Goal: Task Accomplishment & Management: Manage account settings

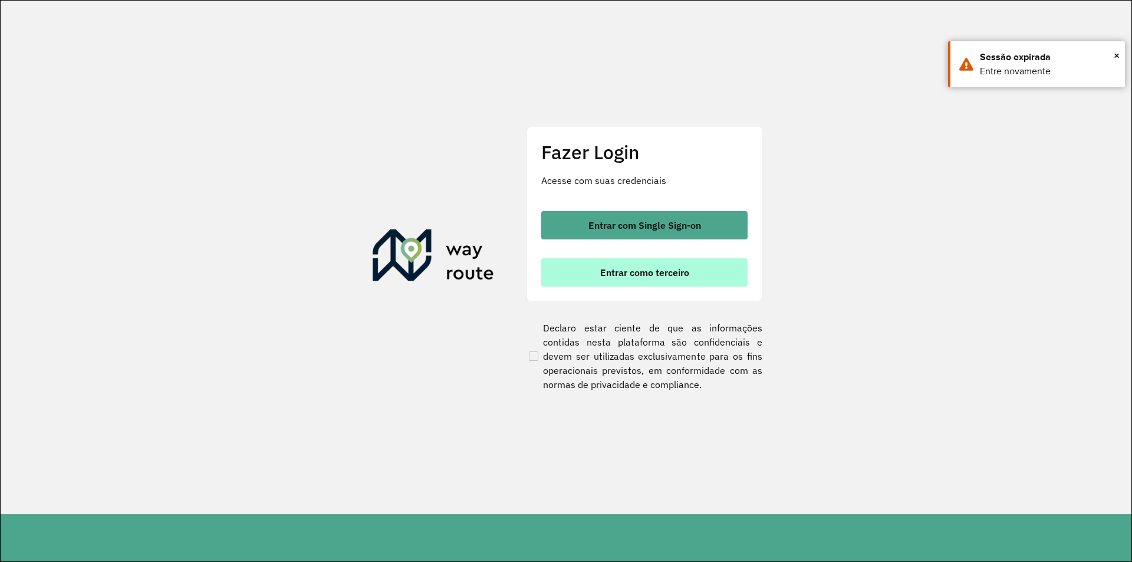
click at [660, 266] on button "Entrar como terceiro" at bounding box center [644, 272] width 206 height 28
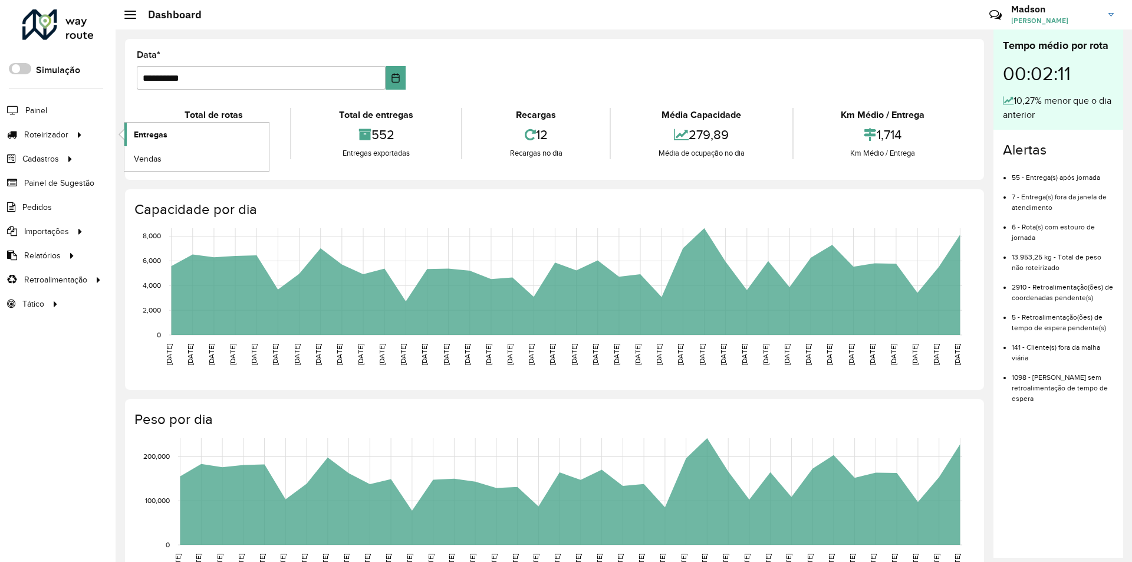
click at [142, 140] on span "Entregas" at bounding box center [151, 135] width 34 height 12
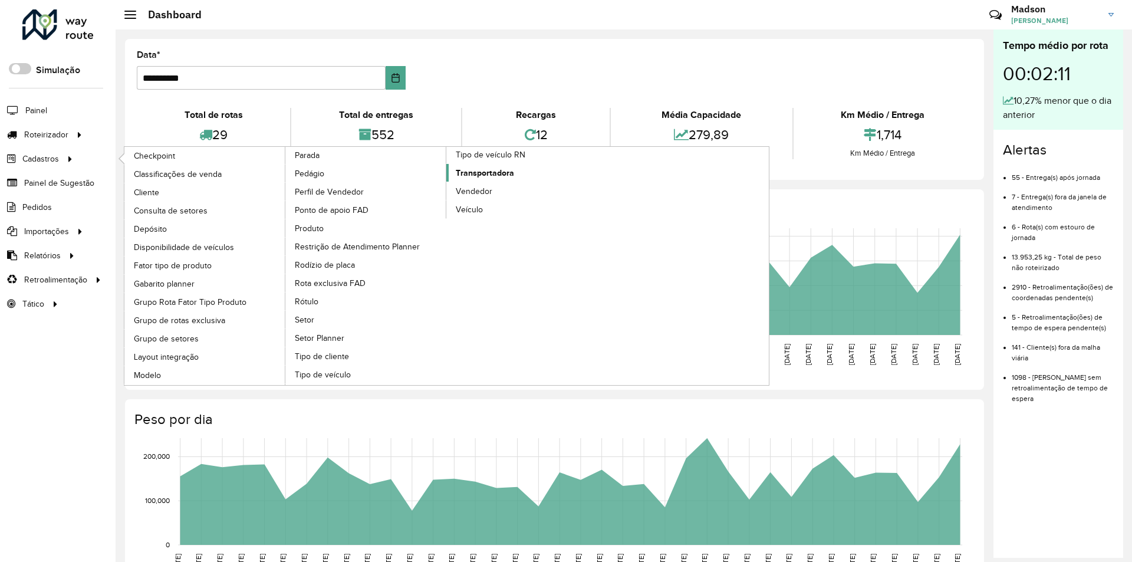
click at [485, 175] on span "Transportadora" at bounding box center [485, 173] width 58 height 12
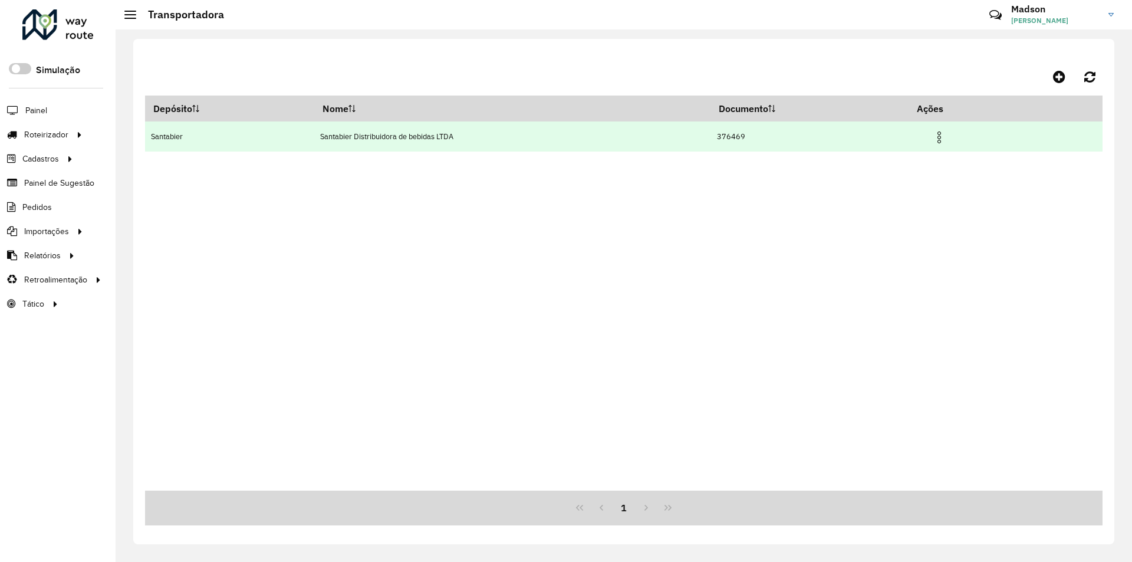
click at [941, 140] on img at bounding box center [939, 137] width 14 height 14
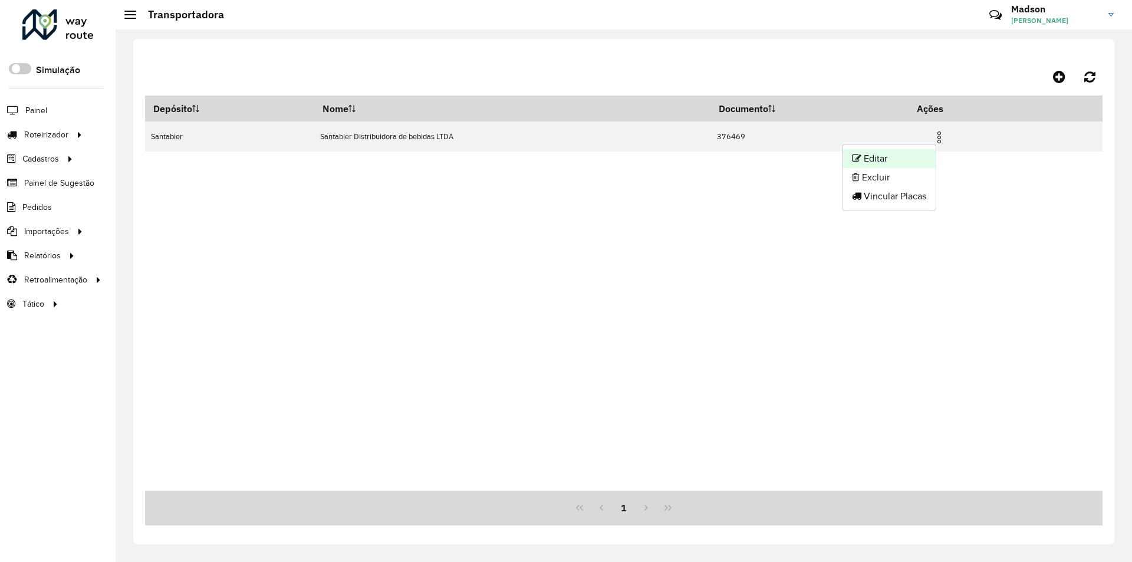
click at [910, 158] on li "Editar" at bounding box center [889, 158] width 93 height 19
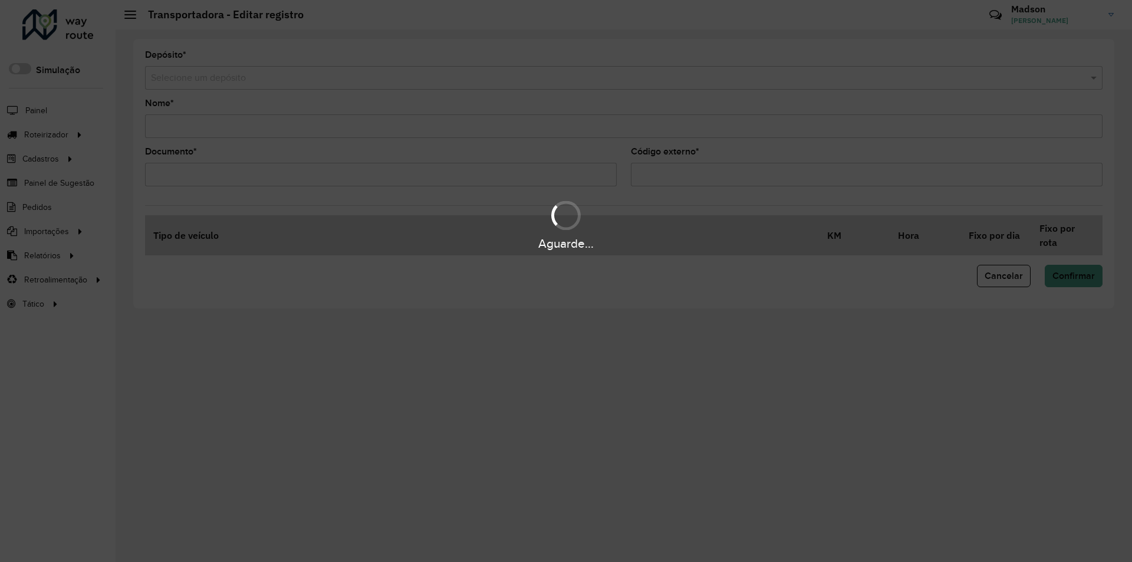
type input "**********"
type input "******"
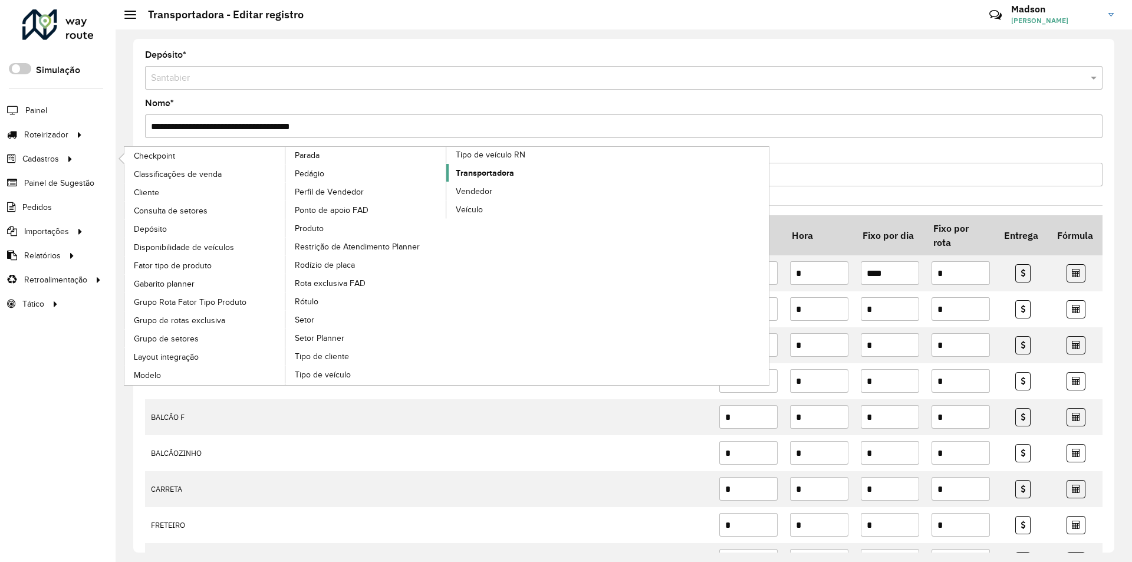
click at [486, 175] on span "Transportadora" at bounding box center [485, 173] width 58 height 12
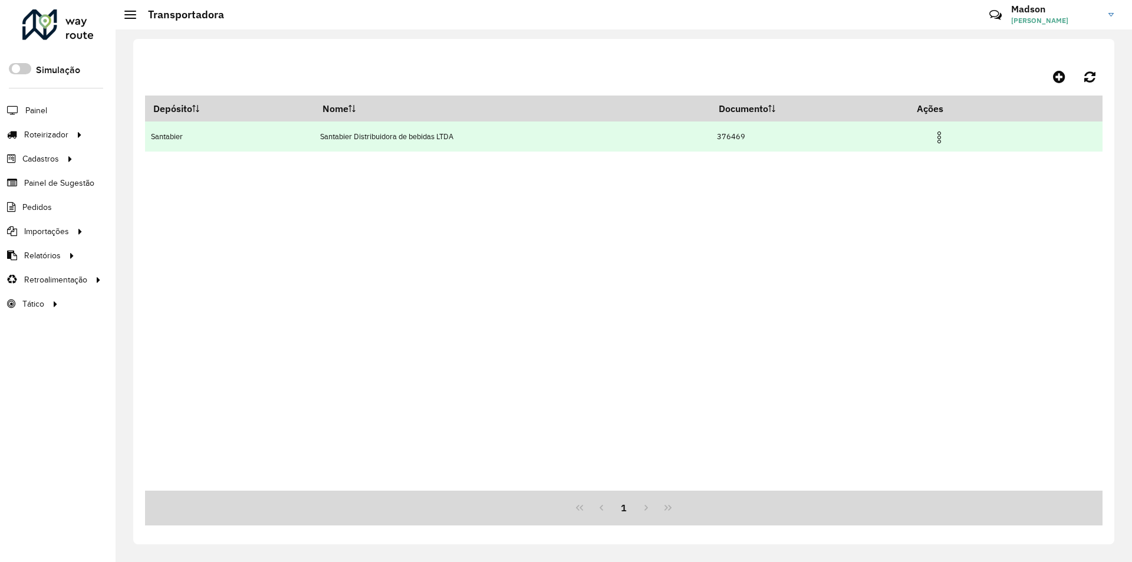
click at [943, 131] on img at bounding box center [939, 137] width 14 height 14
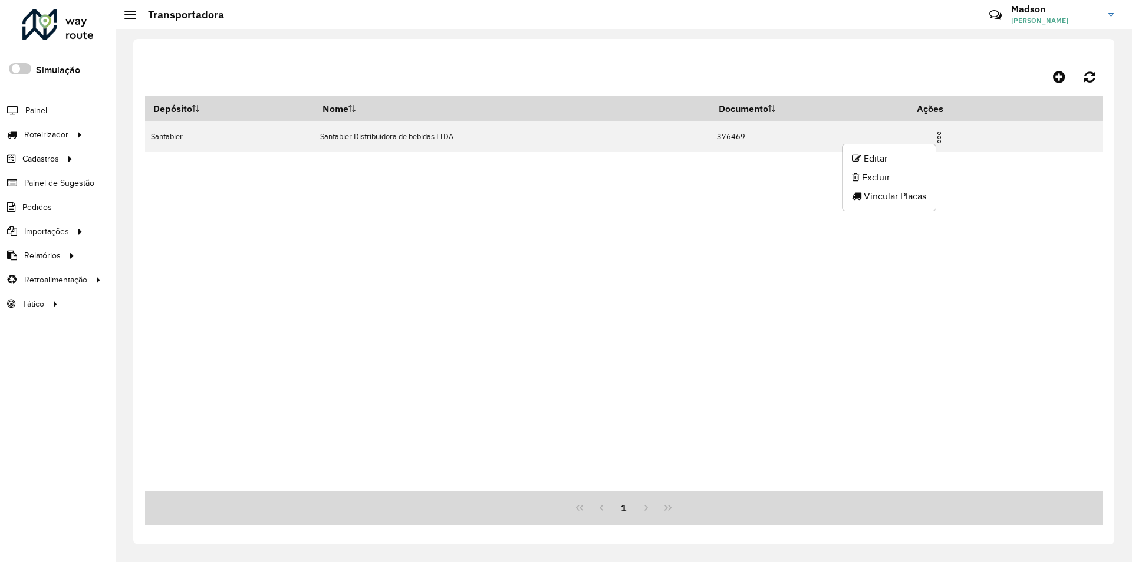
click at [754, 221] on div "Depósito Nome Documento Ações Santabier Santabier Distribuidora de bebidas LTDA…" at bounding box center [624, 293] width 958 height 395
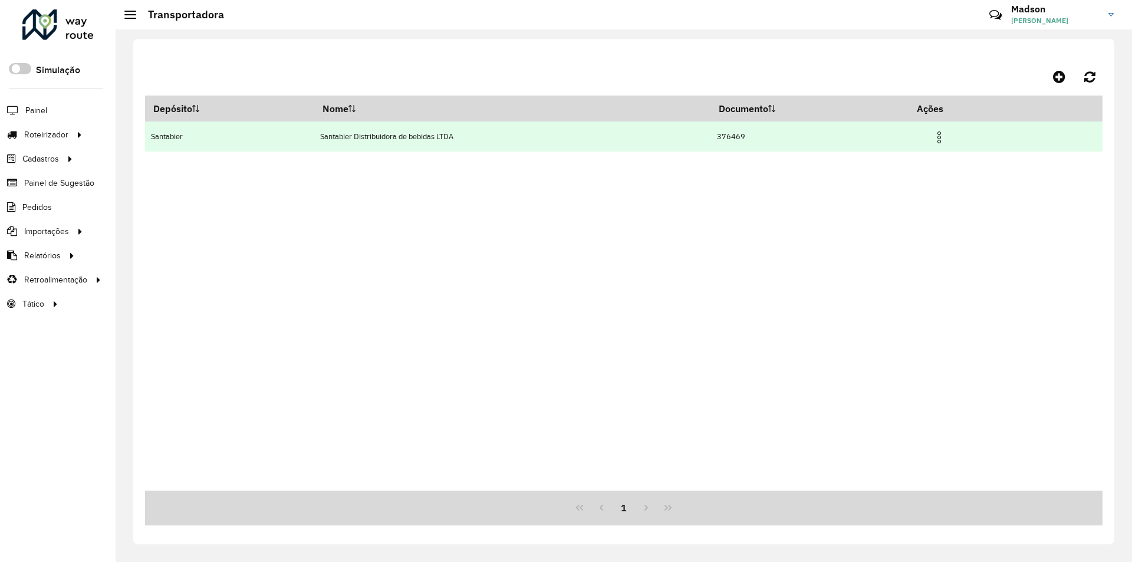
click at [946, 137] on img at bounding box center [939, 137] width 14 height 14
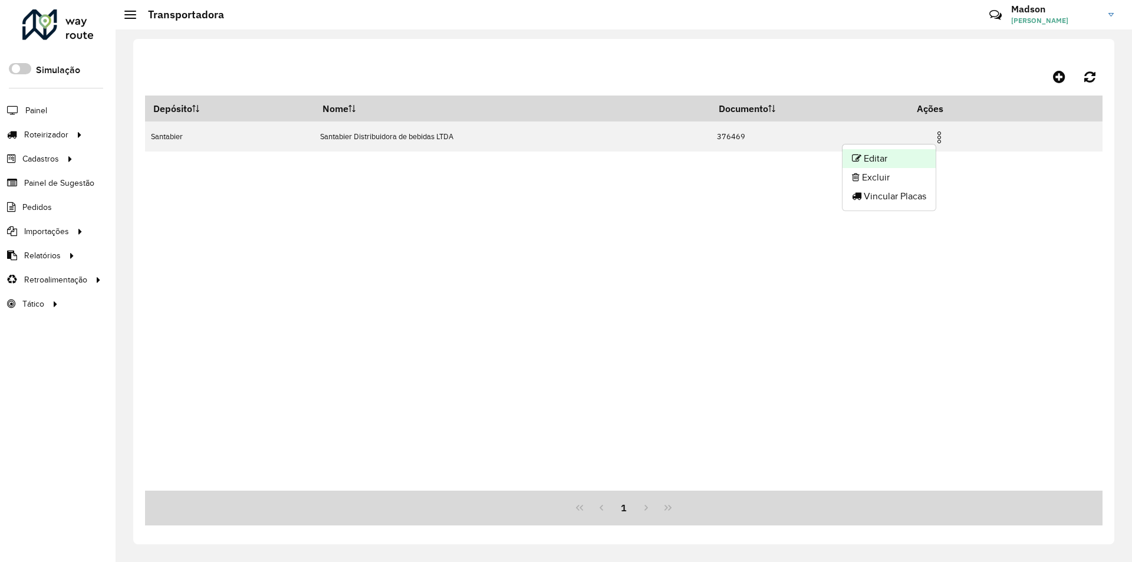
click at [915, 161] on li "Editar" at bounding box center [889, 158] width 93 height 19
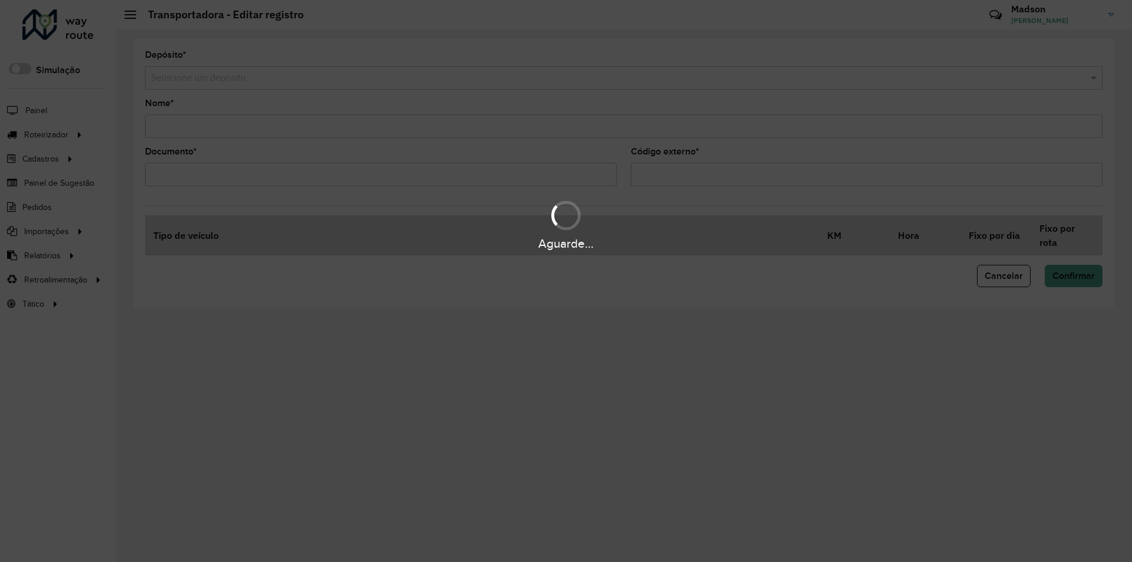
type input "**********"
type input "******"
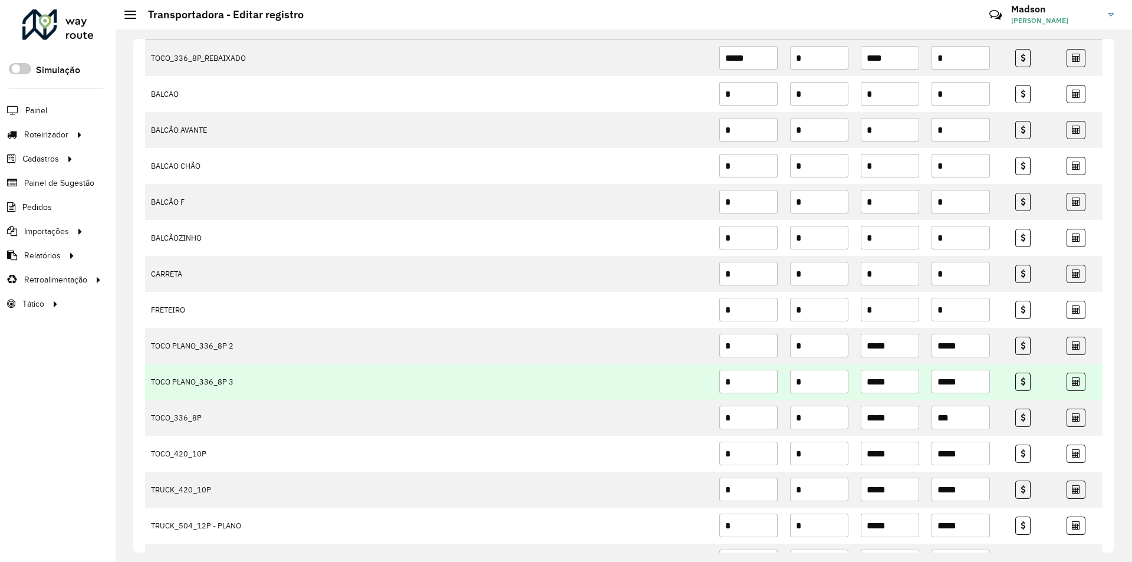
scroll to position [236, 0]
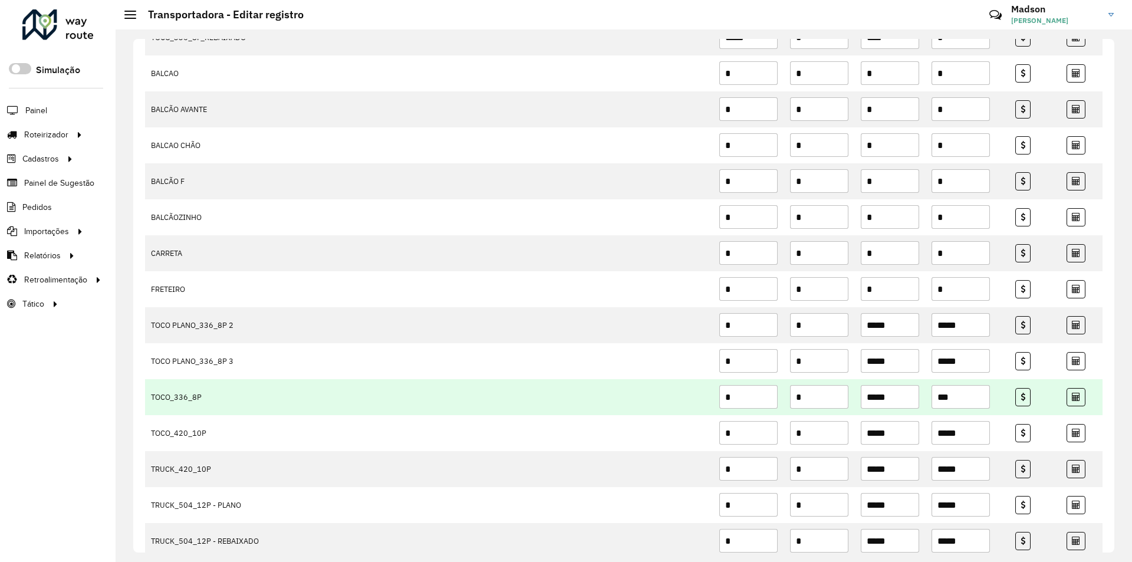
click at [956, 397] on input "***" at bounding box center [961, 397] width 58 height 24
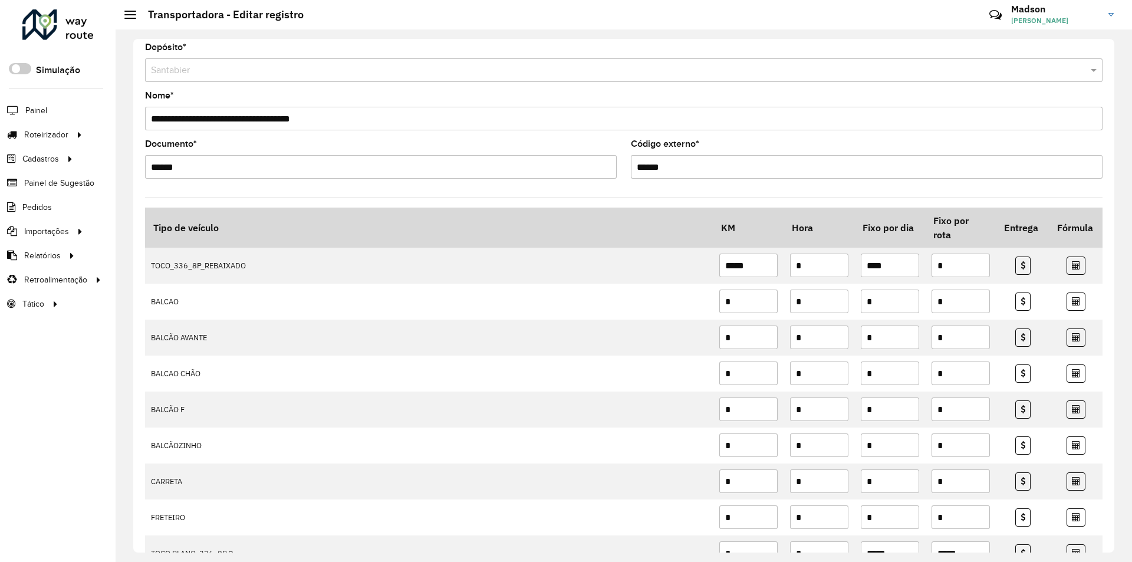
scroll to position [0, 0]
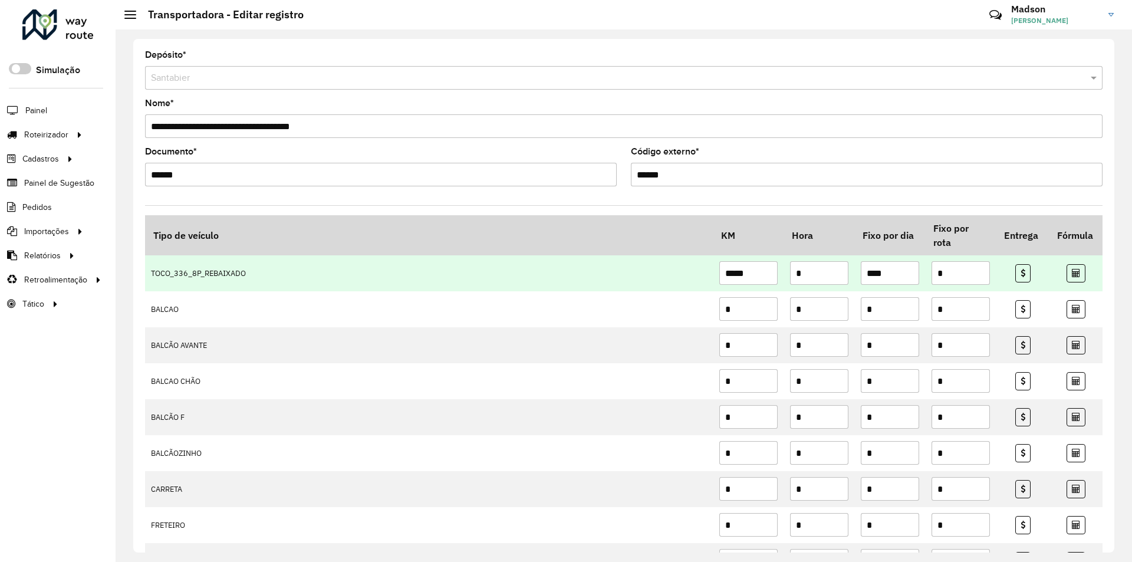
click at [744, 275] on input "*****" at bounding box center [748, 273] width 58 height 24
click at [752, 271] on input "*****" at bounding box center [748, 273] width 58 height 24
click at [1076, 272] on icon at bounding box center [1076, 273] width 8 height 8
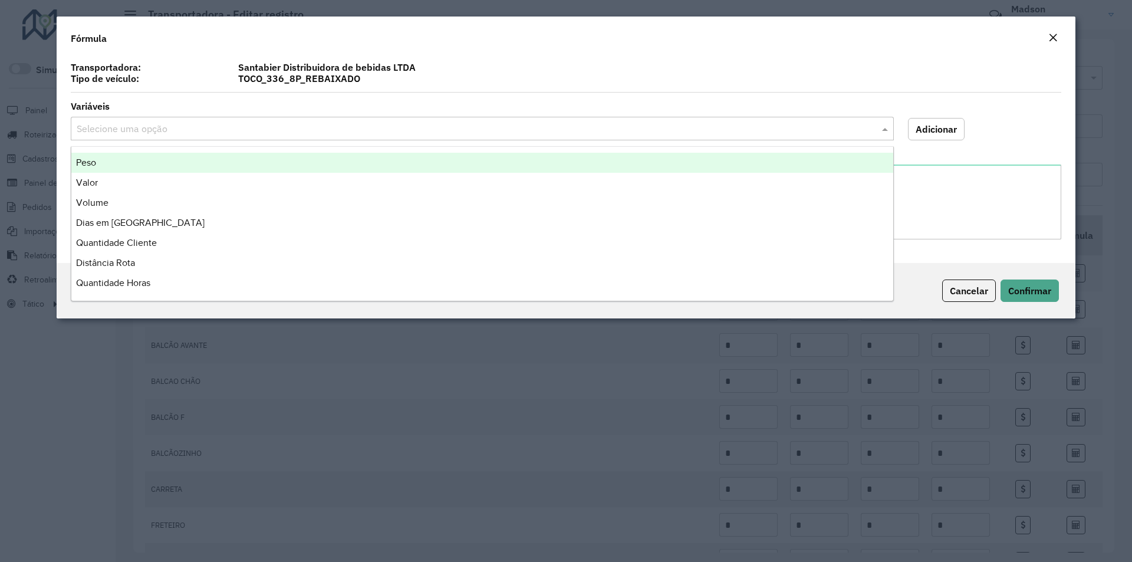
click at [208, 120] on div "Selecione uma opção" at bounding box center [482, 129] width 823 height 24
click at [147, 159] on div "Peso" at bounding box center [482, 163] width 822 height 20
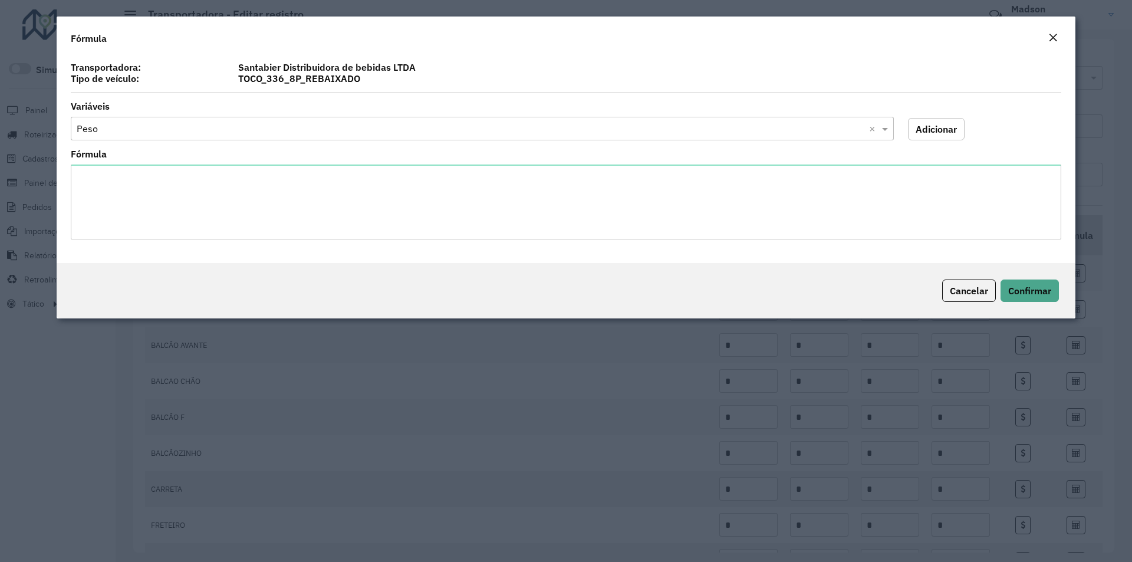
click at [147, 124] on input "text" at bounding box center [471, 129] width 788 height 14
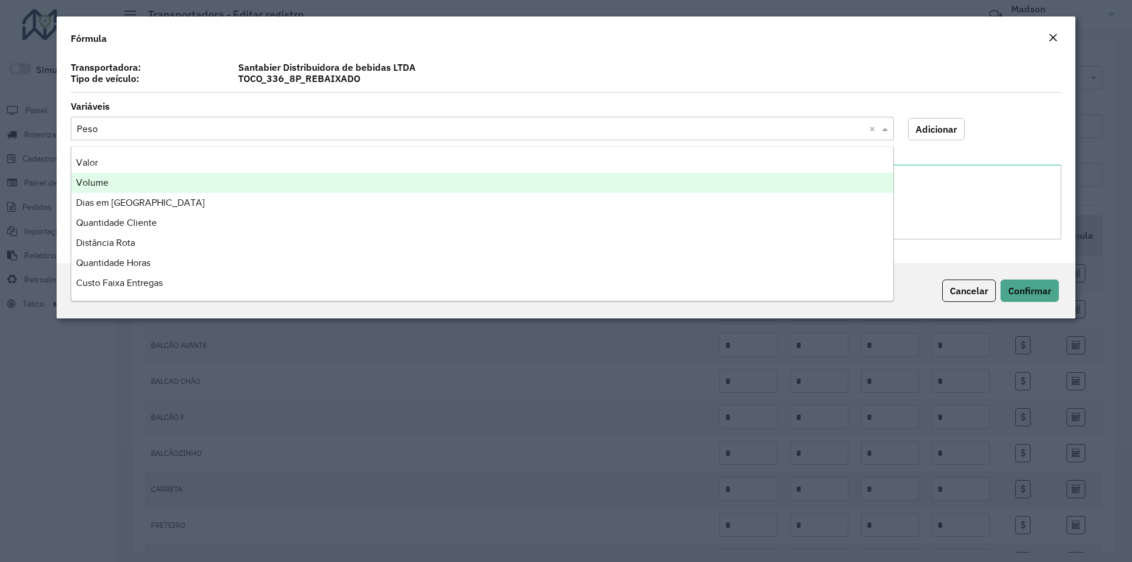
click at [107, 180] on span "Volume" at bounding box center [92, 182] width 32 height 10
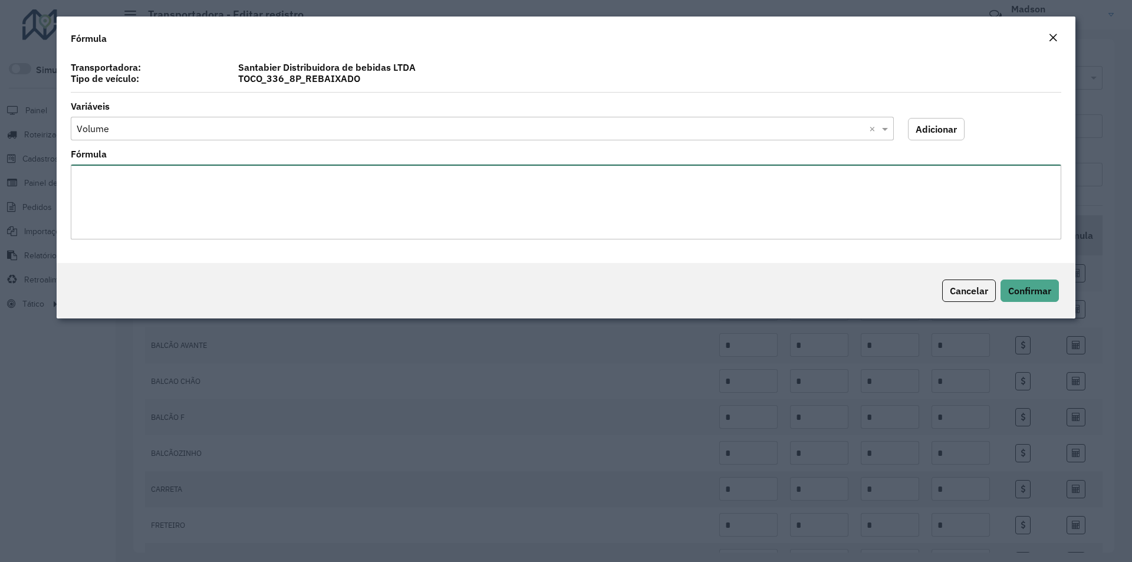
click at [107, 180] on textarea "Fórmula" at bounding box center [566, 202] width 991 height 75
click at [110, 184] on textarea "Fórmula" at bounding box center [566, 202] width 991 height 75
click at [103, 199] on textarea "Fórmula" at bounding box center [566, 202] width 991 height 75
click at [102, 174] on textarea "Fórmula" at bounding box center [566, 202] width 991 height 75
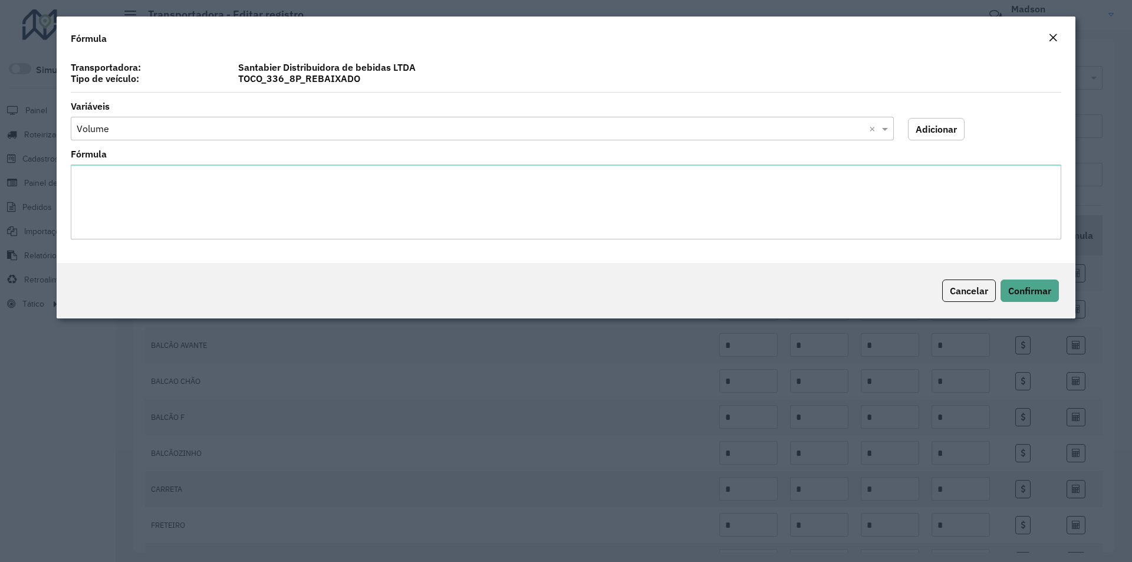
click at [1058, 38] on button "Close" at bounding box center [1053, 38] width 17 height 15
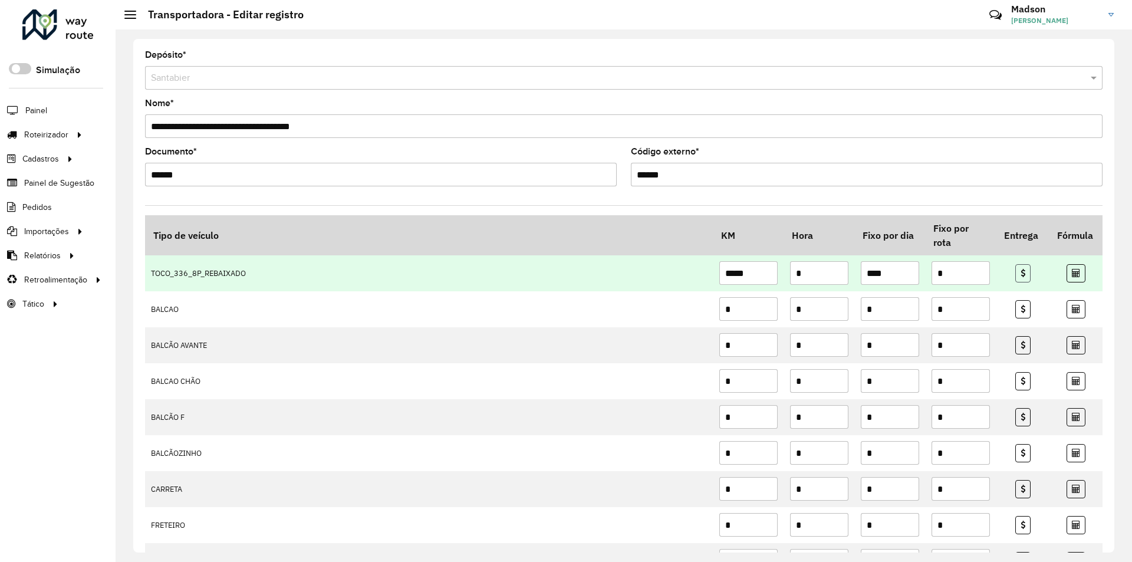
click at [1021, 269] on icon at bounding box center [1023, 273] width 5 height 8
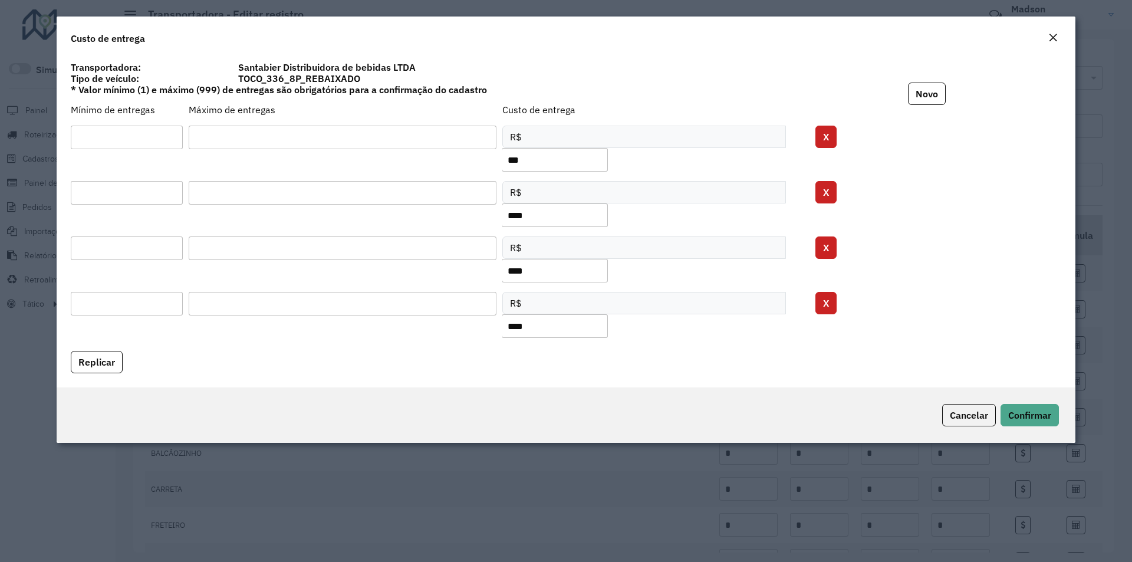
click at [544, 162] on input "input" at bounding box center [555, 160] width 106 height 24
type input "****"
click at [1026, 412] on span "Confirmar" at bounding box center [1029, 415] width 43 height 12
click at [564, 216] on input "input" at bounding box center [555, 215] width 106 height 24
click at [544, 241] on div "R$" at bounding box center [644, 247] width 284 height 22
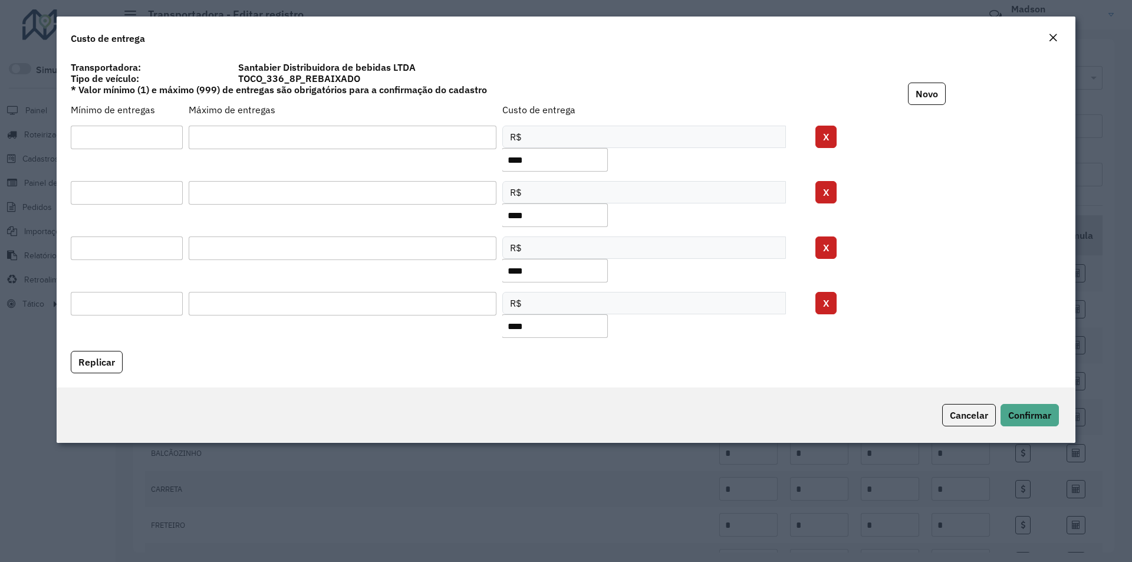
click at [552, 271] on input "input" at bounding box center [555, 271] width 106 height 24
click at [548, 302] on div "R$" at bounding box center [644, 303] width 284 height 22
click at [545, 331] on input "input" at bounding box center [555, 326] width 106 height 24
click at [514, 159] on input "input" at bounding box center [555, 160] width 106 height 24
click at [826, 134] on button "X" at bounding box center [826, 137] width 21 height 22
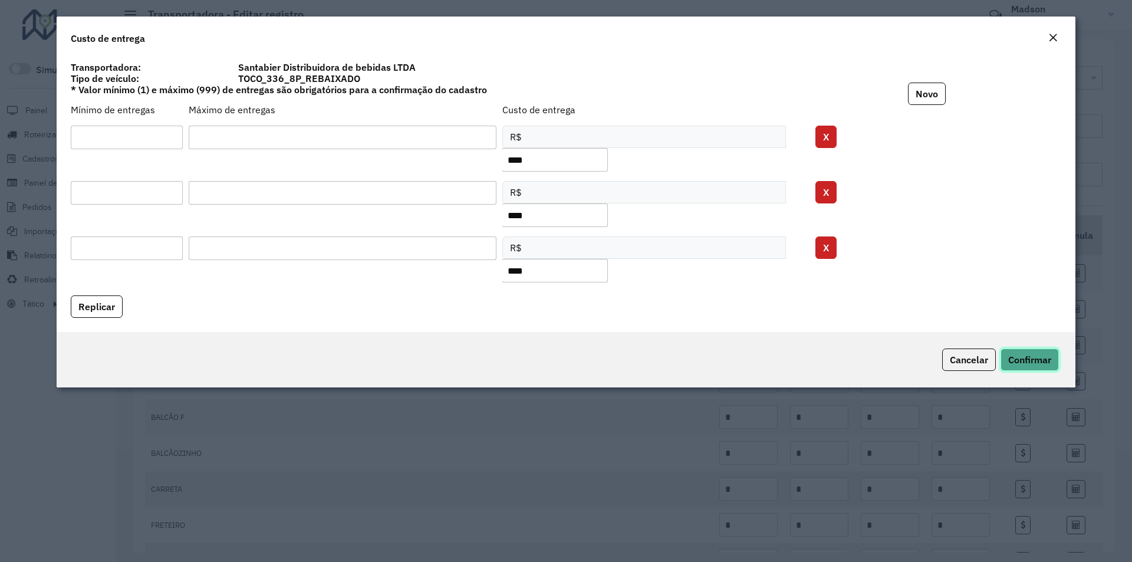
click at [1034, 357] on span "Confirmar" at bounding box center [1029, 360] width 43 height 12
click at [104, 303] on button "Replicar" at bounding box center [97, 306] width 52 height 22
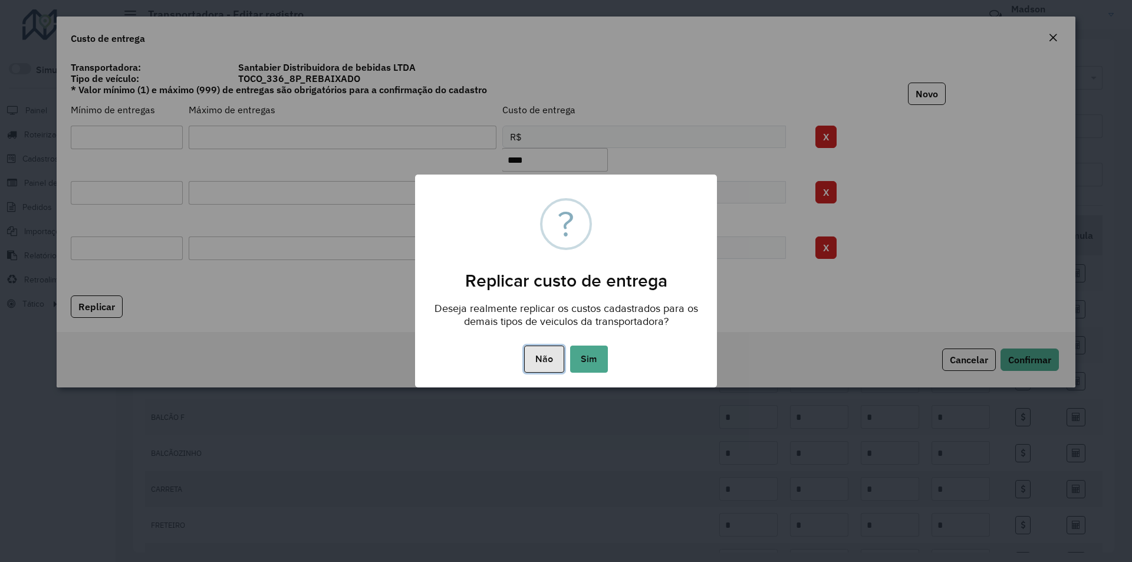
click at [546, 357] on button "Não" at bounding box center [544, 359] width 40 height 27
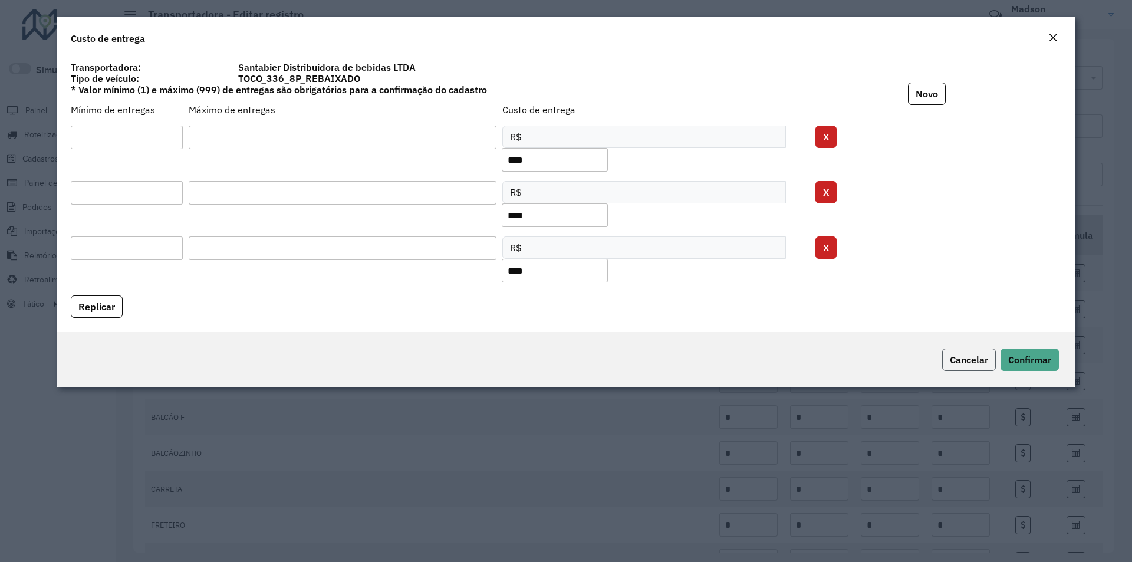
click at [968, 360] on span "Cancelar" at bounding box center [969, 360] width 38 height 12
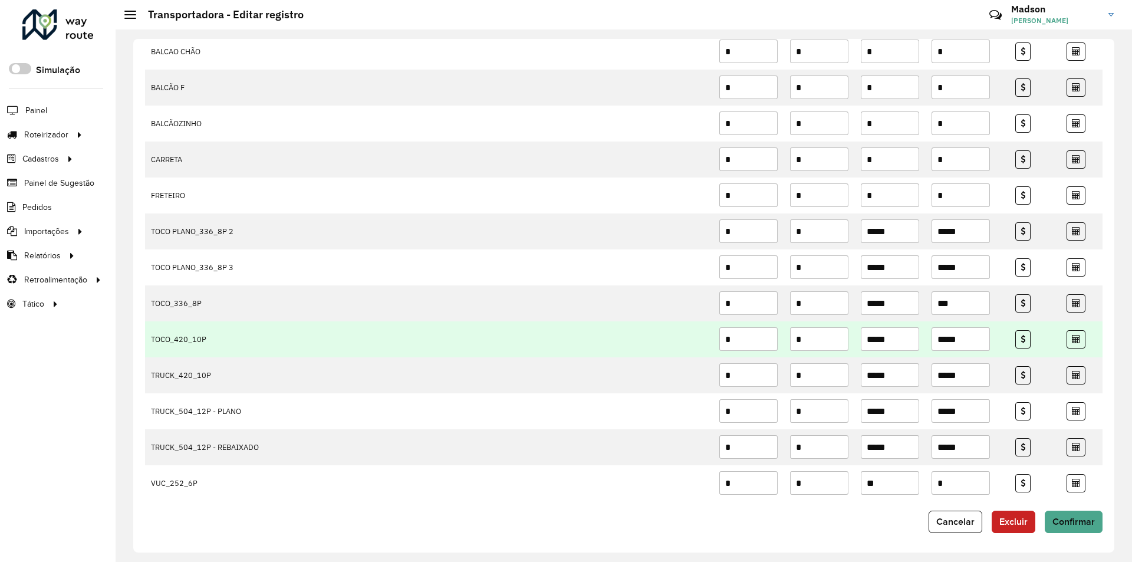
scroll to position [331, 0]
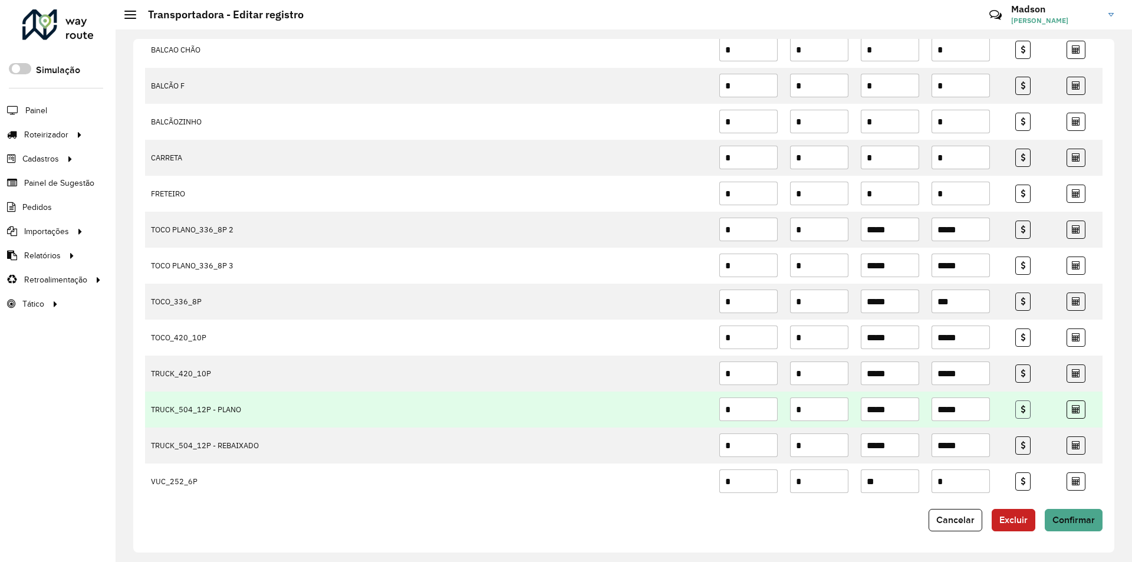
click at [1021, 410] on icon at bounding box center [1023, 409] width 5 height 8
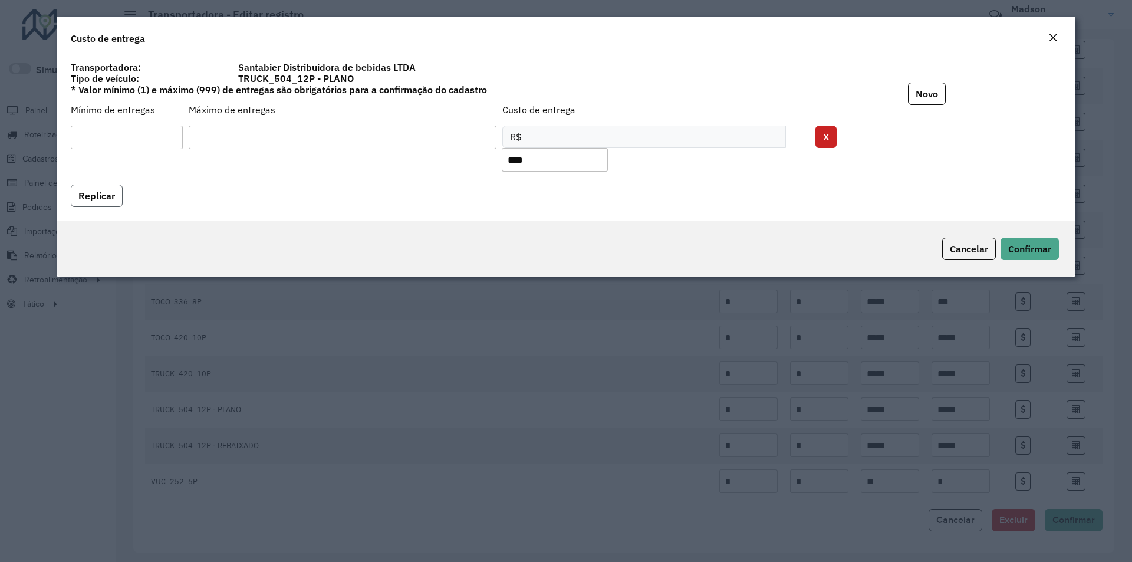
click at [103, 195] on button "Replicar" at bounding box center [97, 196] width 52 height 22
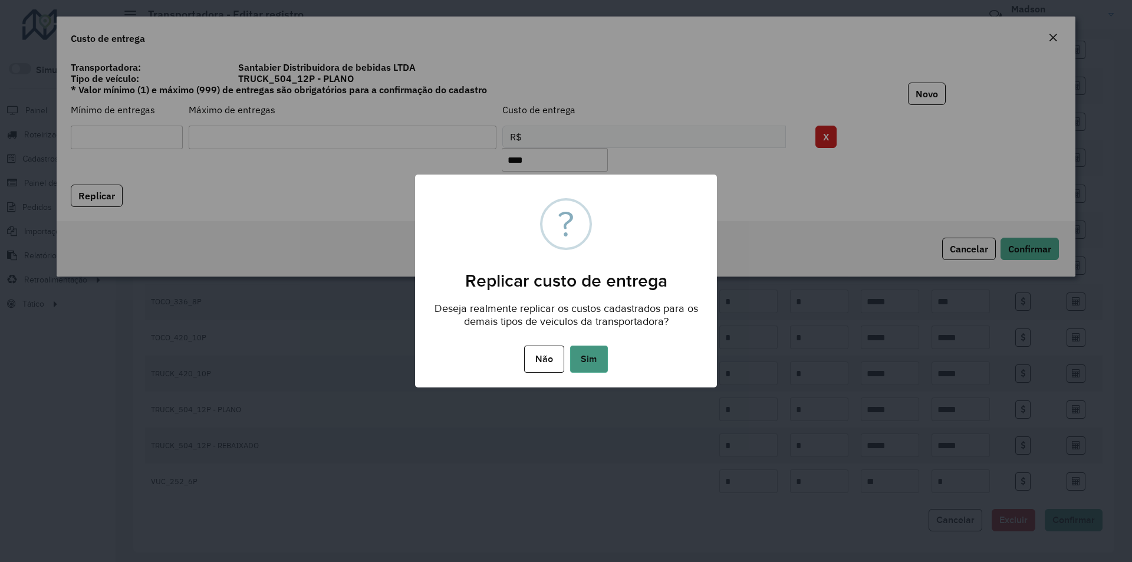
click at [587, 358] on button "Sim" at bounding box center [589, 359] width 38 height 27
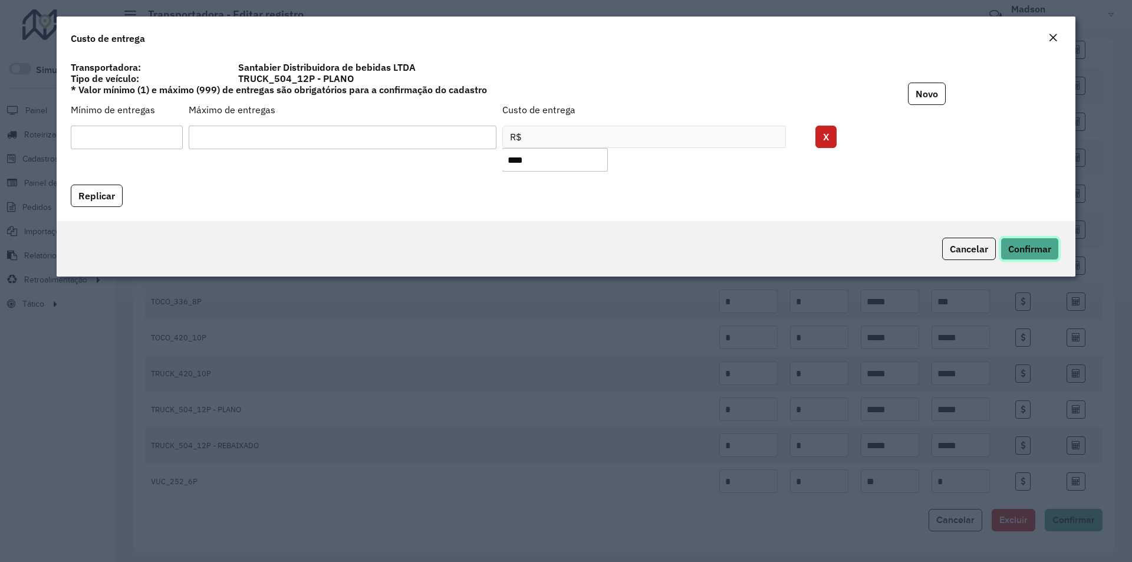
click at [1038, 244] on span "Confirmar" at bounding box center [1029, 249] width 43 height 12
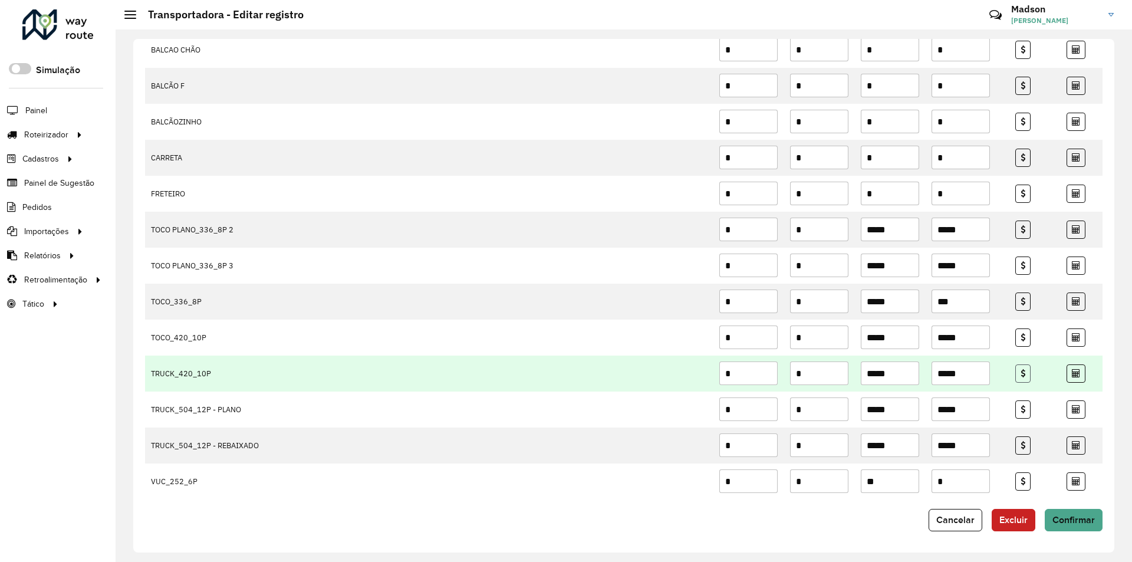
click at [1021, 372] on icon at bounding box center [1023, 373] width 5 height 8
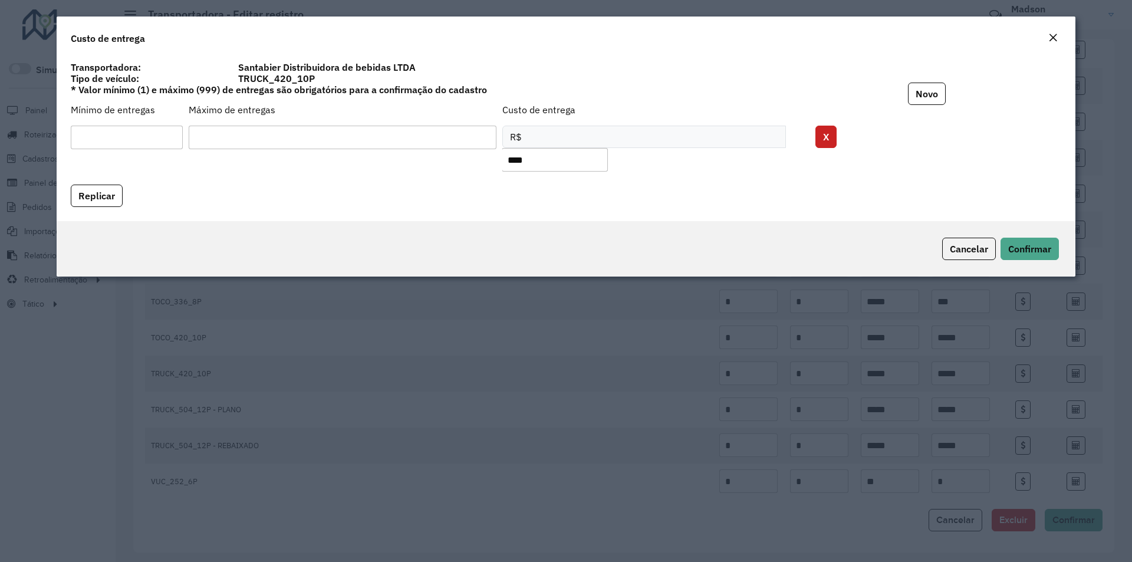
click at [1053, 33] on em "Close" at bounding box center [1052, 37] width 9 height 9
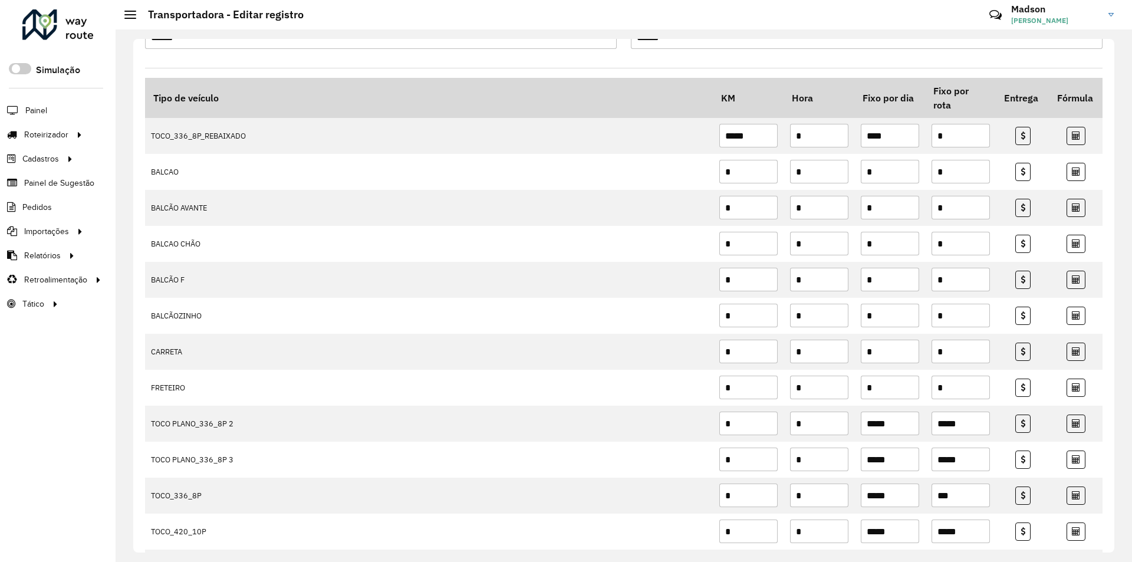
scroll to position [272, 0]
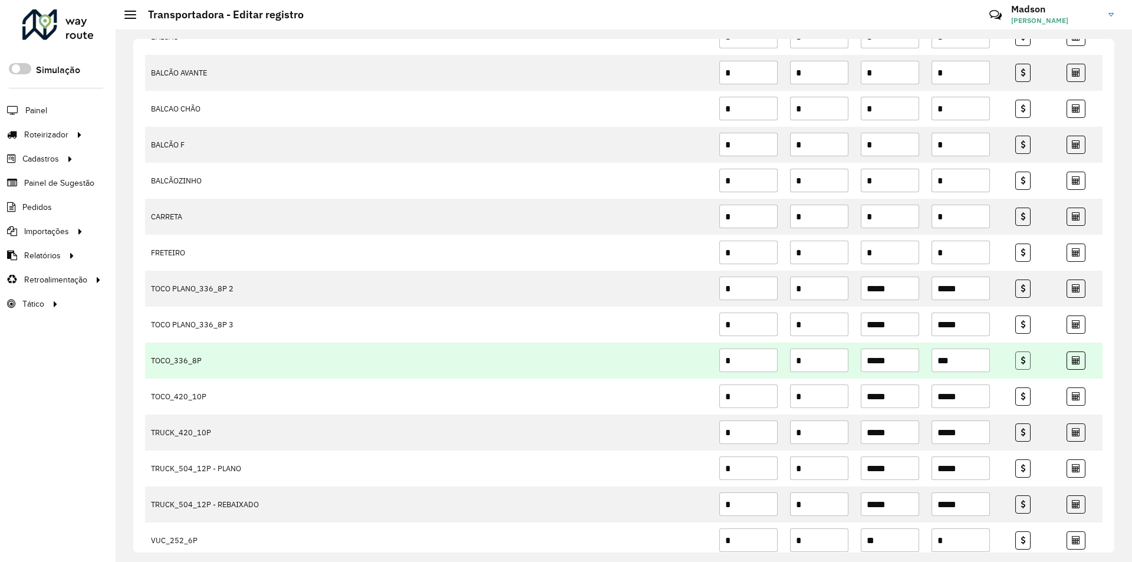
click at [1021, 358] on icon at bounding box center [1023, 360] width 5 height 8
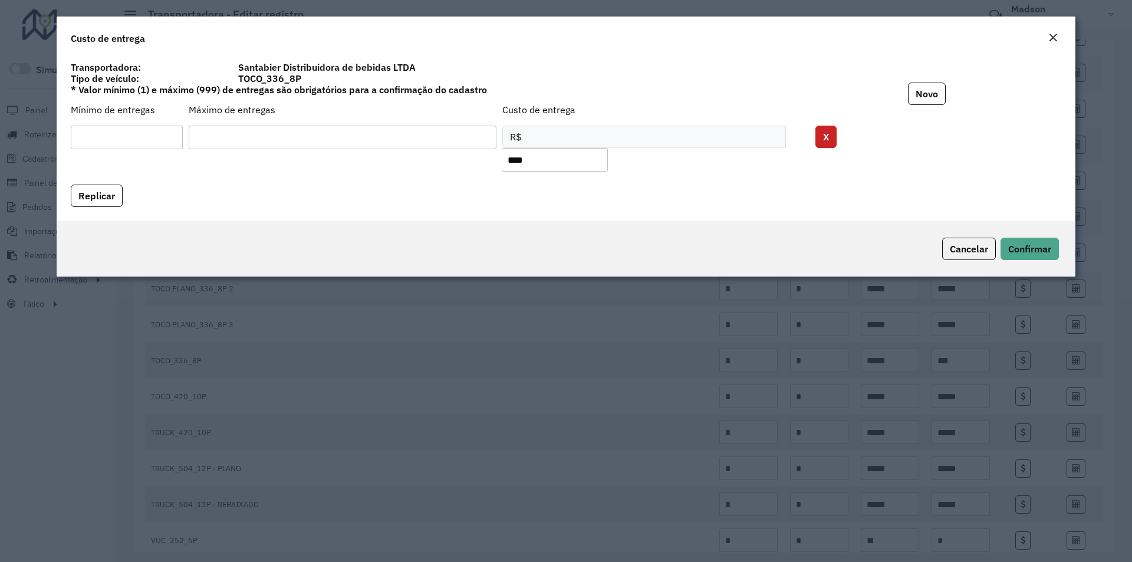
click at [1055, 35] on em "Close" at bounding box center [1052, 37] width 9 height 9
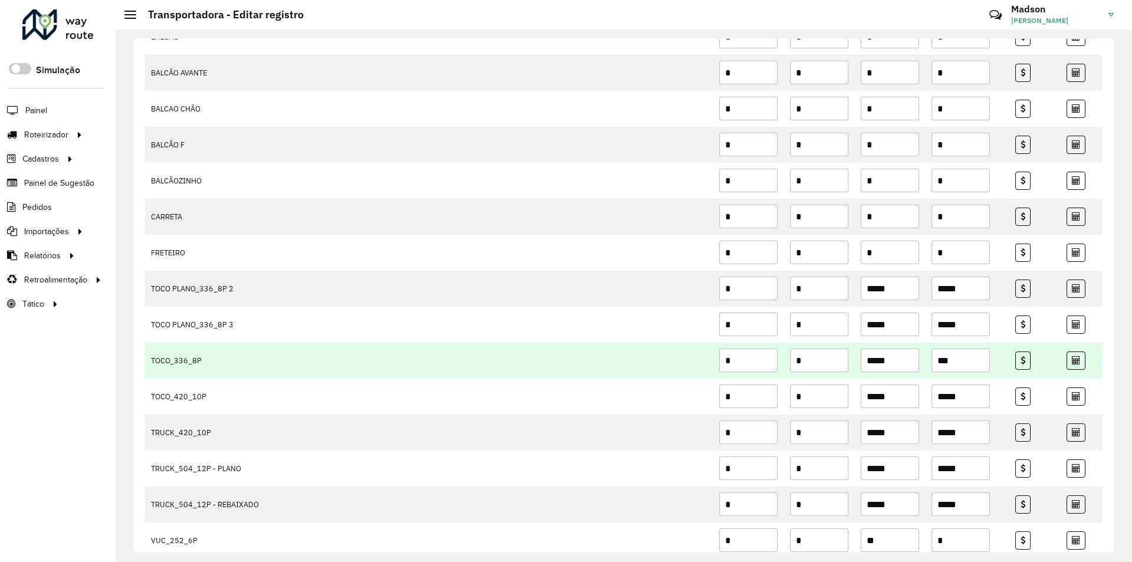
click at [963, 358] on input "***" at bounding box center [961, 360] width 58 height 24
type input "*"
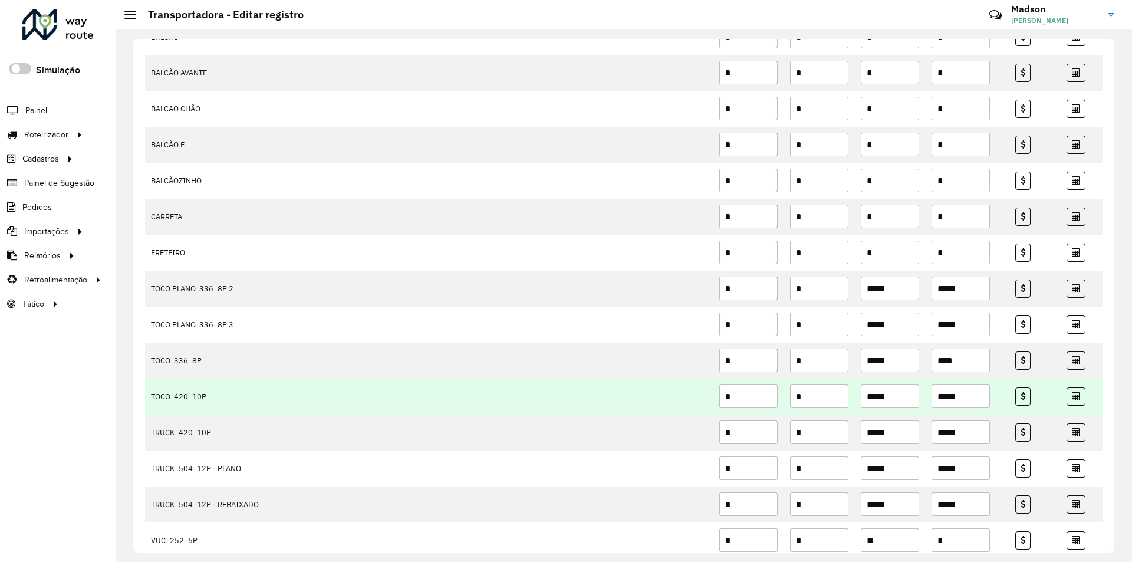
type input "****"
click at [977, 393] on input "*****" at bounding box center [961, 396] width 58 height 24
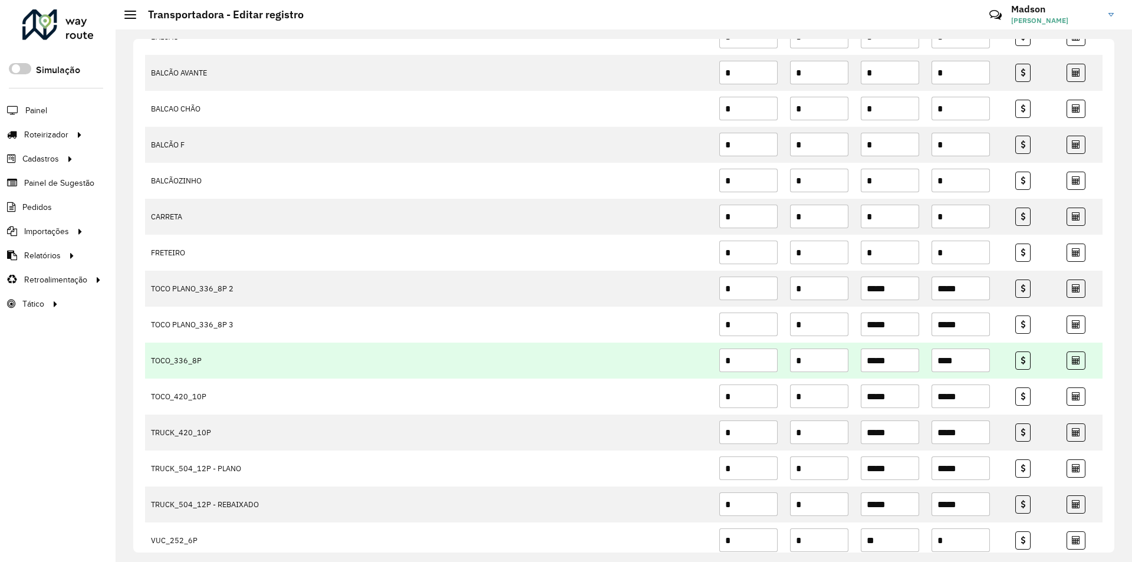
click at [979, 360] on input "****" at bounding box center [961, 360] width 58 height 24
click at [1021, 356] on icon at bounding box center [1023, 360] width 5 height 8
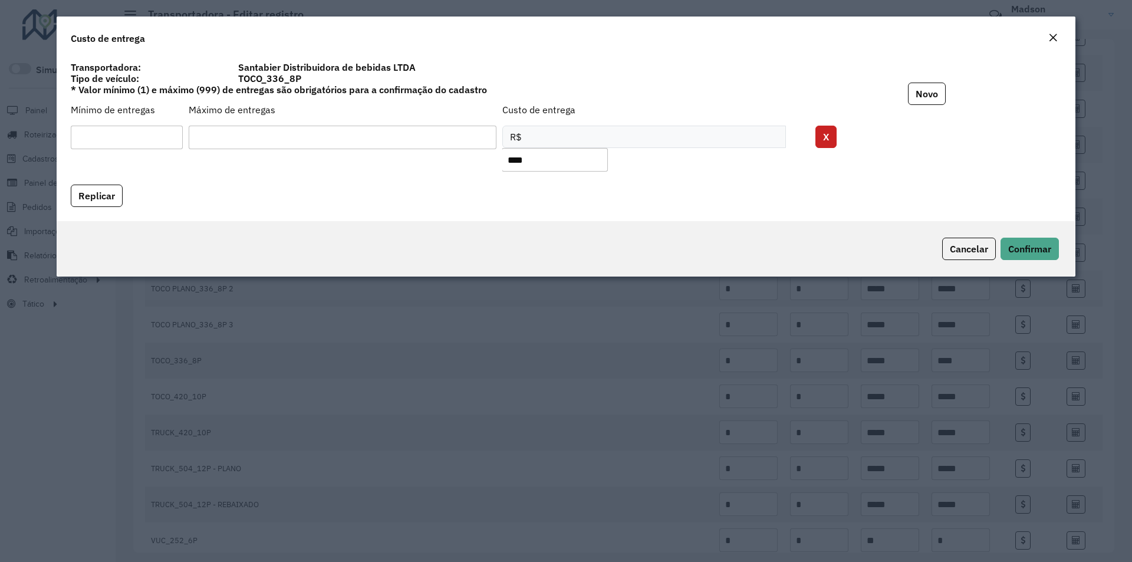
click at [1052, 38] on em "Close" at bounding box center [1052, 37] width 9 height 9
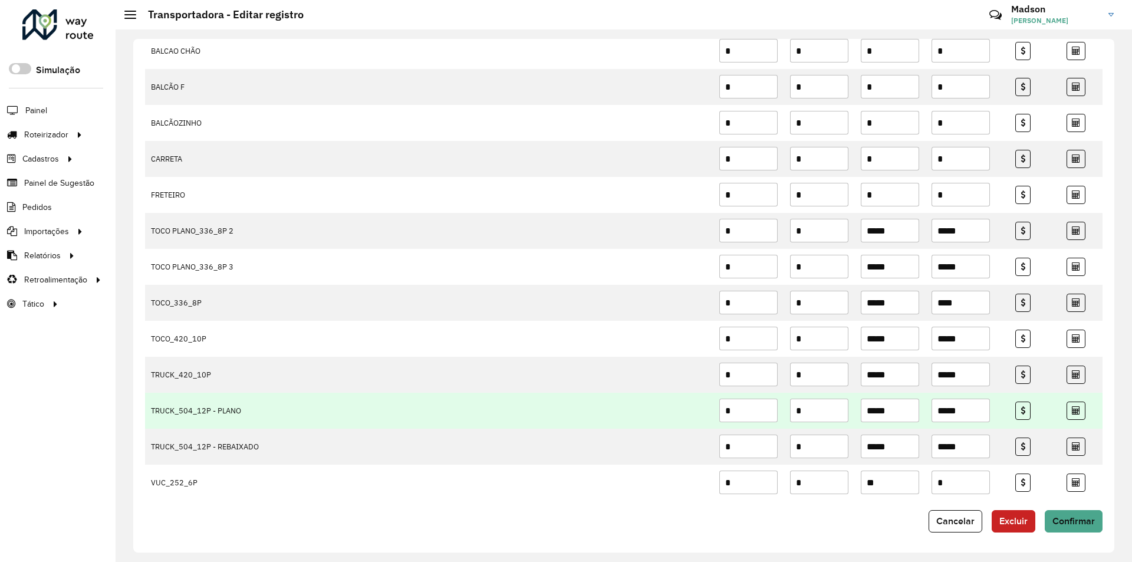
scroll to position [331, 0]
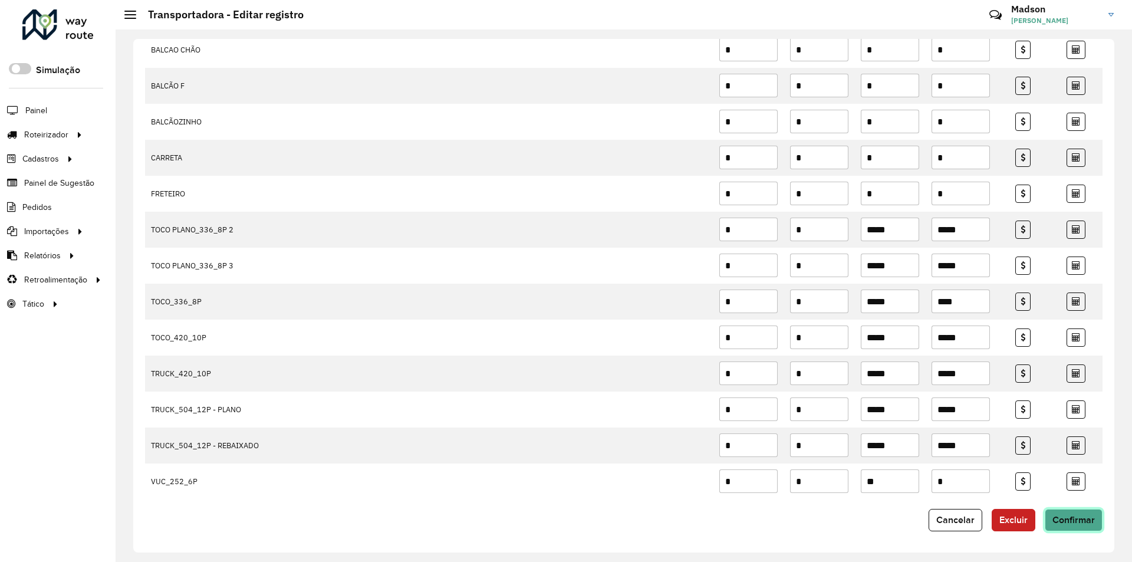
click at [1087, 511] on button "Confirmar" at bounding box center [1074, 520] width 58 height 22
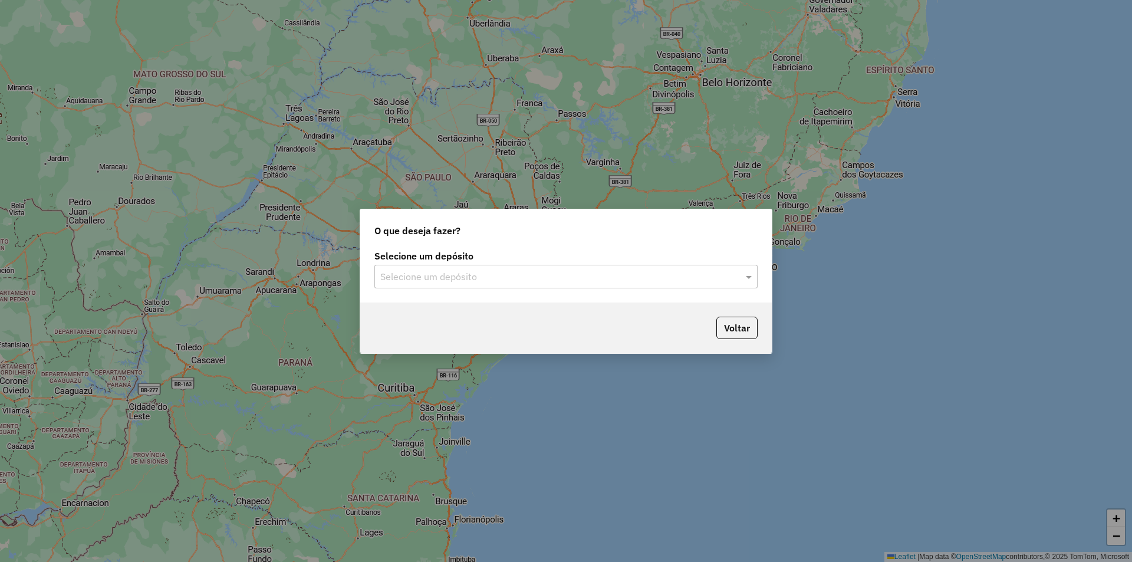
click at [551, 272] on input "text" at bounding box center [554, 277] width 348 height 14
click at [477, 314] on div "Santabier" at bounding box center [566, 311] width 382 height 20
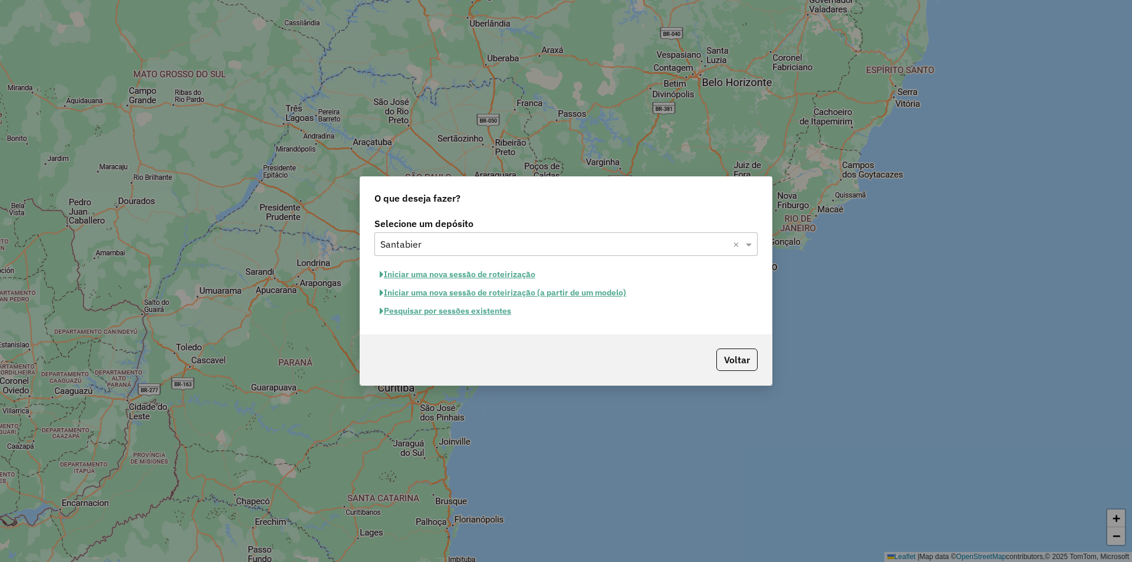
click at [480, 314] on button "Pesquisar por sessões existentes" at bounding box center [445, 311] width 142 height 18
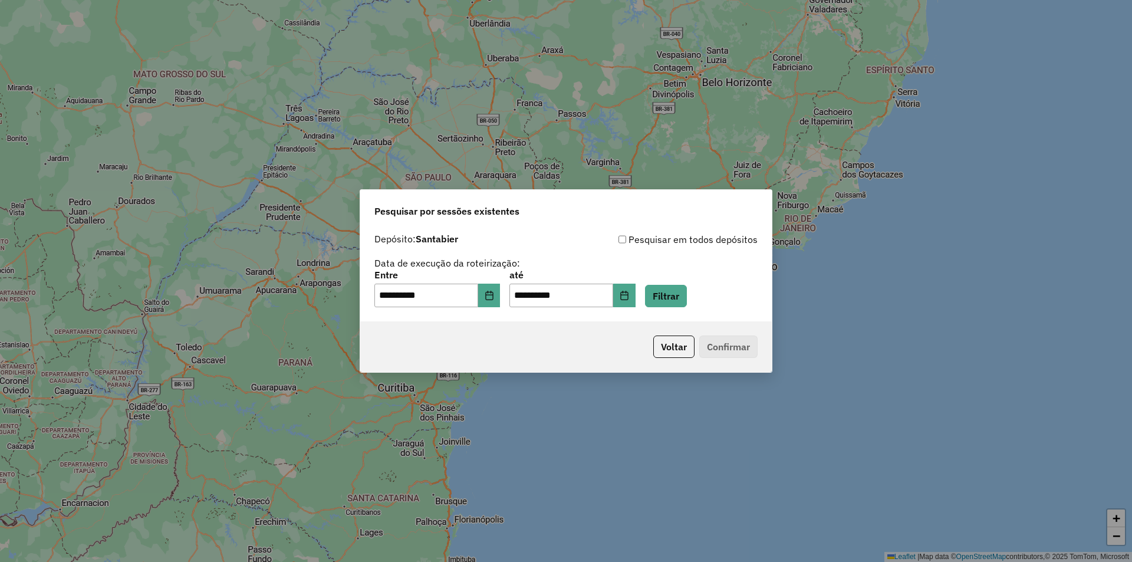
click at [698, 307] on div "**********" at bounding box center [566, 275] width 412 height 94
click at [687, 301] on button "Filtrar" at bounding box center [666, 296] width 42 height 22
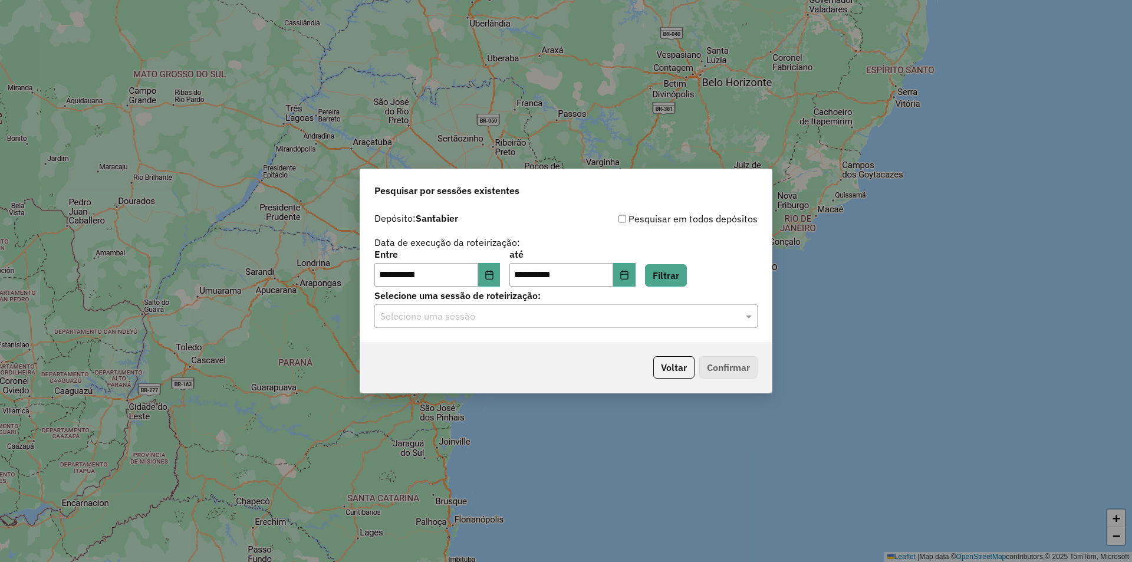
click at [552, 317] on input "text" at bounding box center [554, 317] width 348 height 14
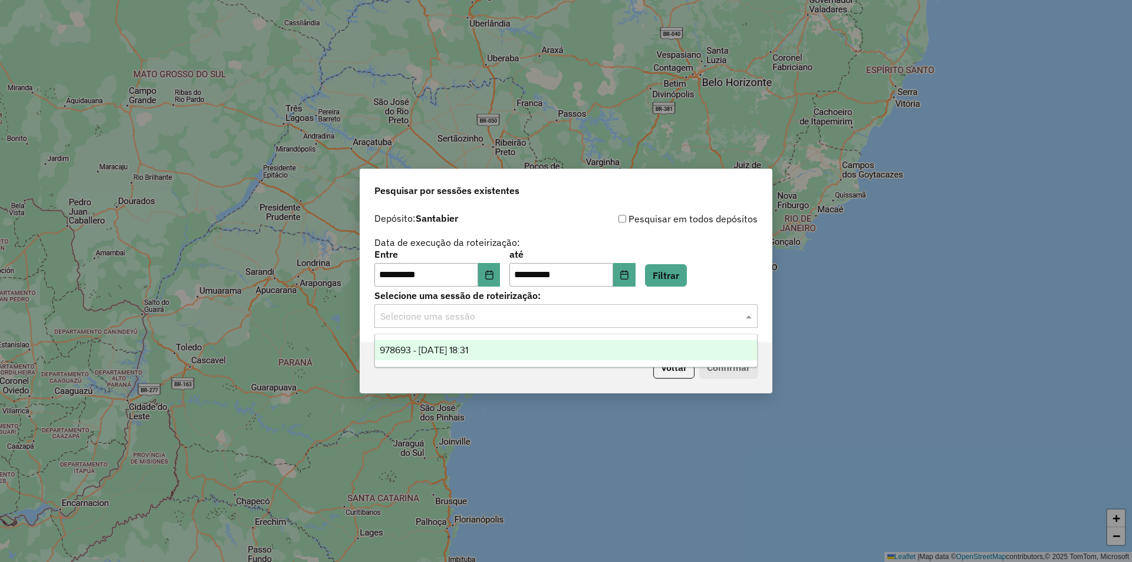
click at [525, 341] on div "978693 - 13/08/2025 18:31" at bounding box center [566, 350] width 382 height 20
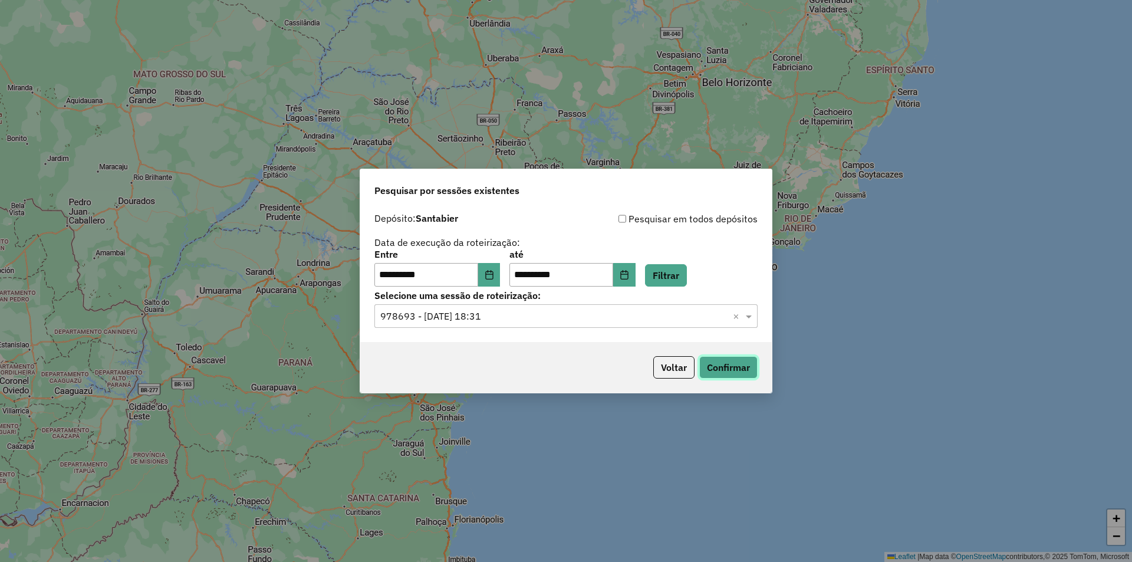
click at [734, 366] on button "Confirmar" at bounding box center [728, 367] width 58 height 22
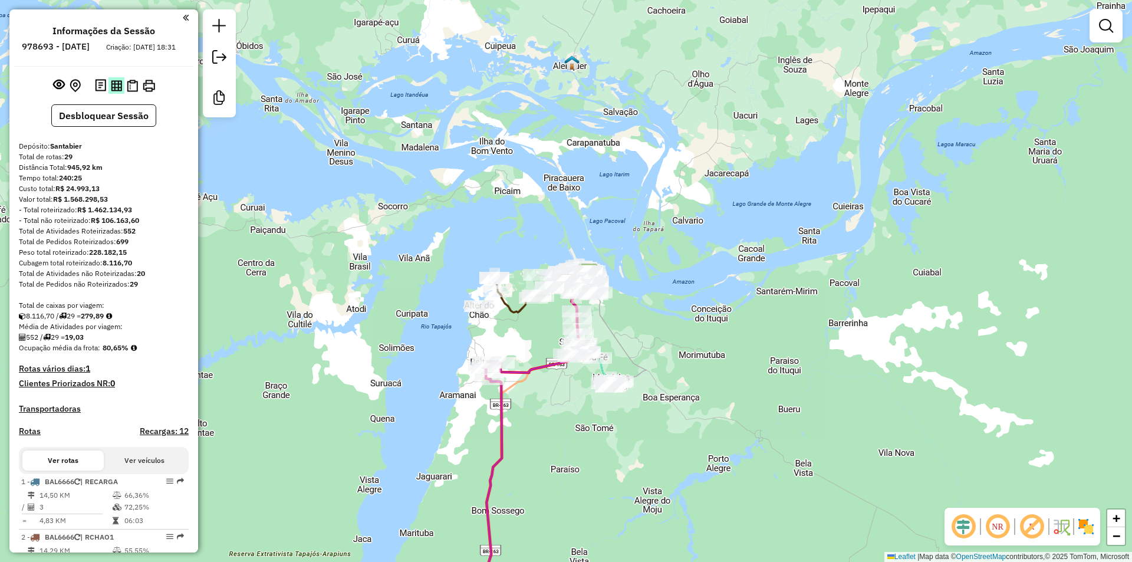
click at [116, 91] on img at bounding box center [116, 85] width 11 height 11
click at [131, 91] on img at bounding box center [132, 86] width 11 height 12
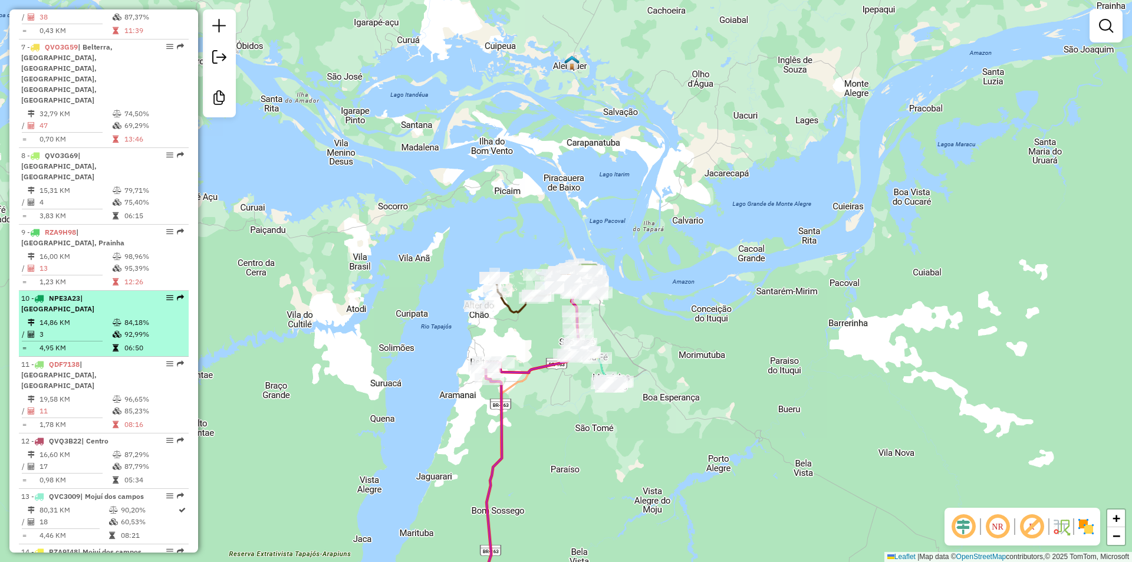
scroll to position [826, 0]
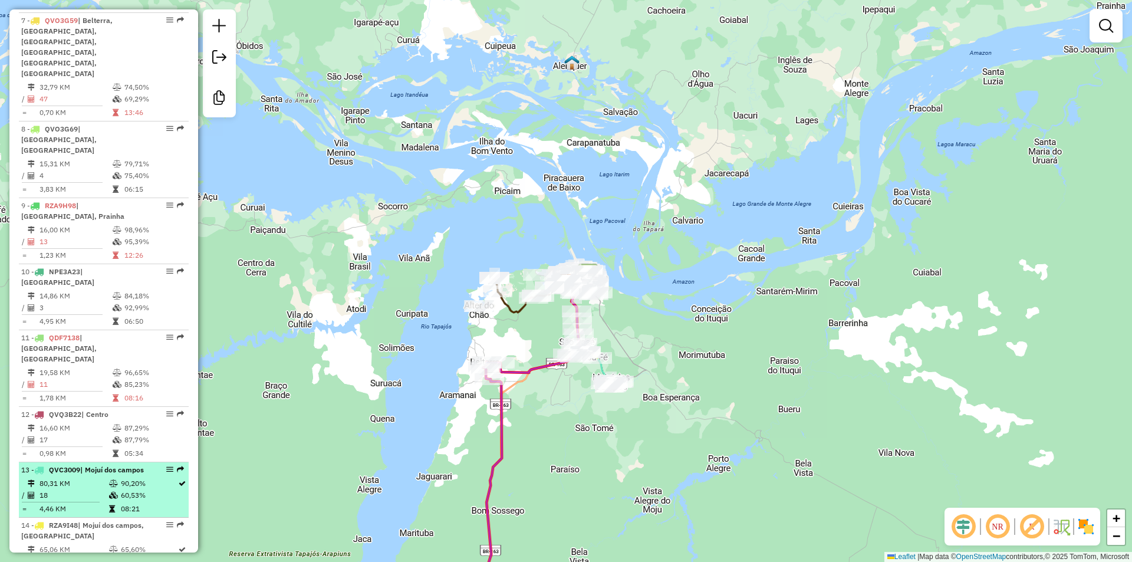
click at [88, 478] on td "80,31 KM" at bounding box center [74, 484] width 70 height 12
select select "**********"
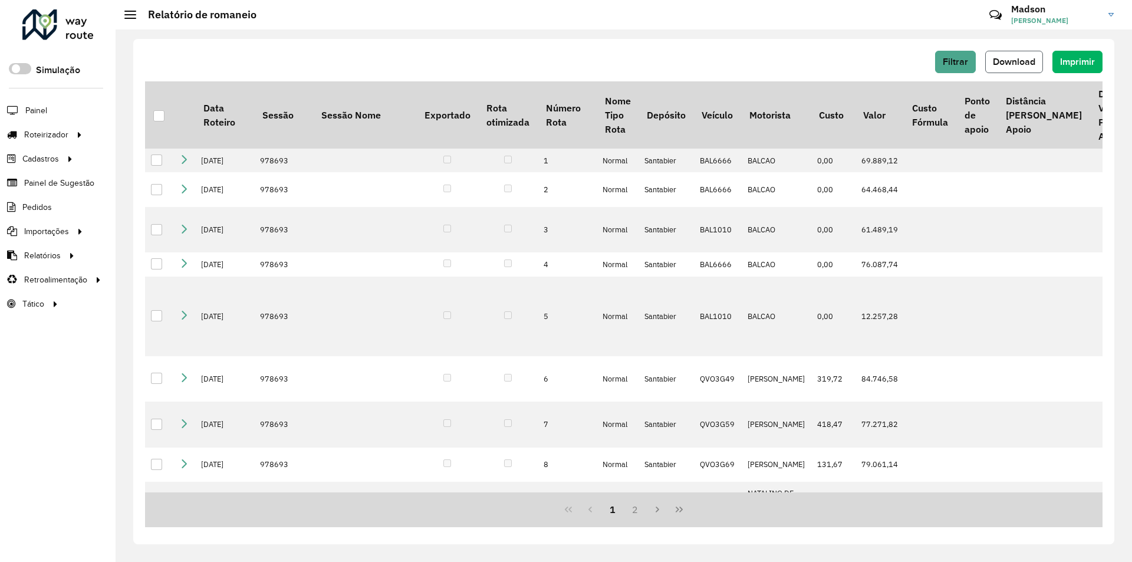
click at [1008, 61] on span "Download" at bounding box center [1014, 62] width 42 height 10
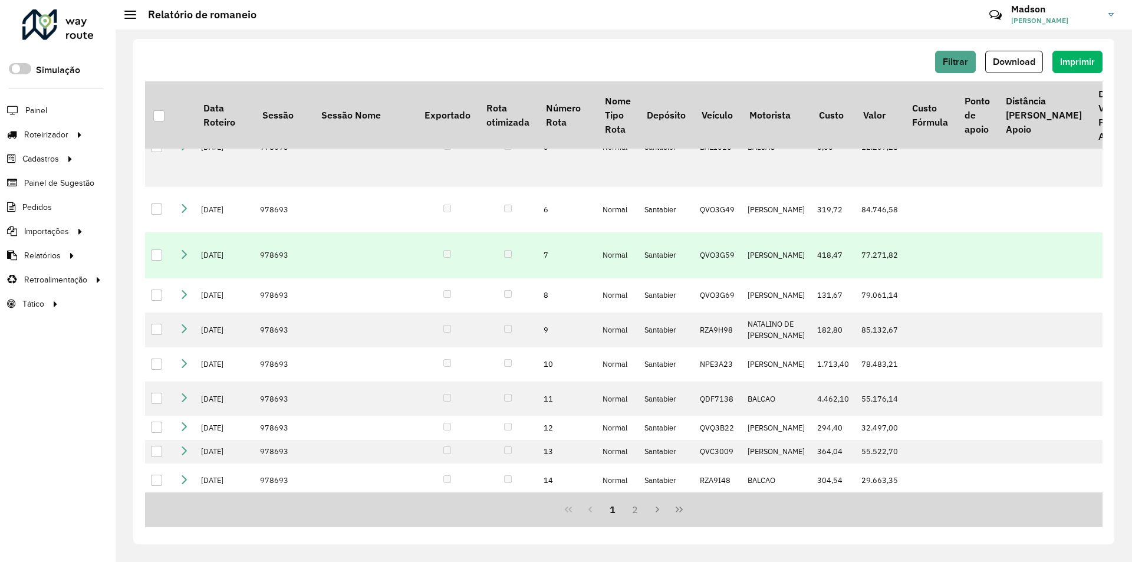
scroll to position [177, 0]
